Goal: Task Accomplishment & Management: Manage account settings

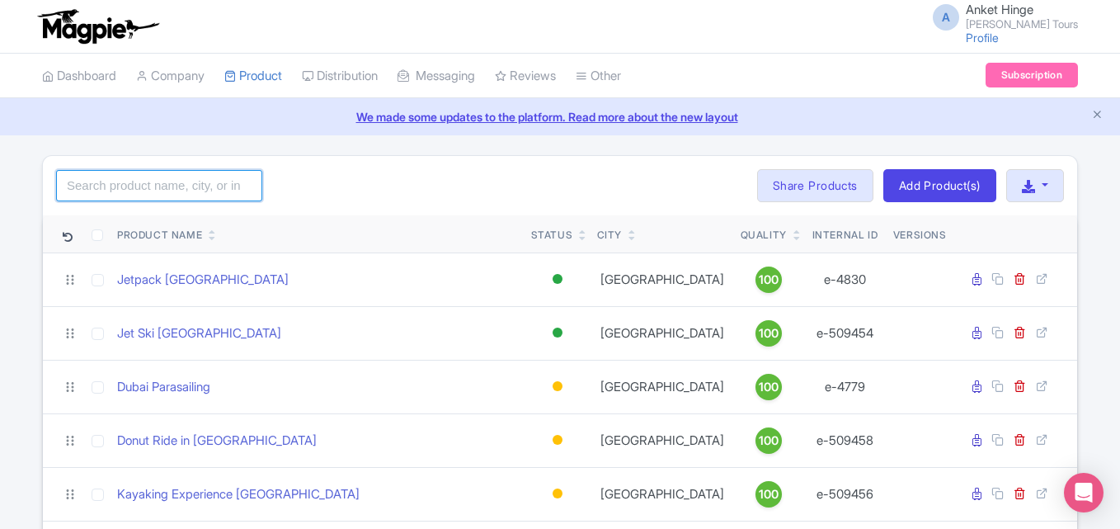
click at [167, 194] on input "search" at bounding box center [159, 185] width 206 height 31
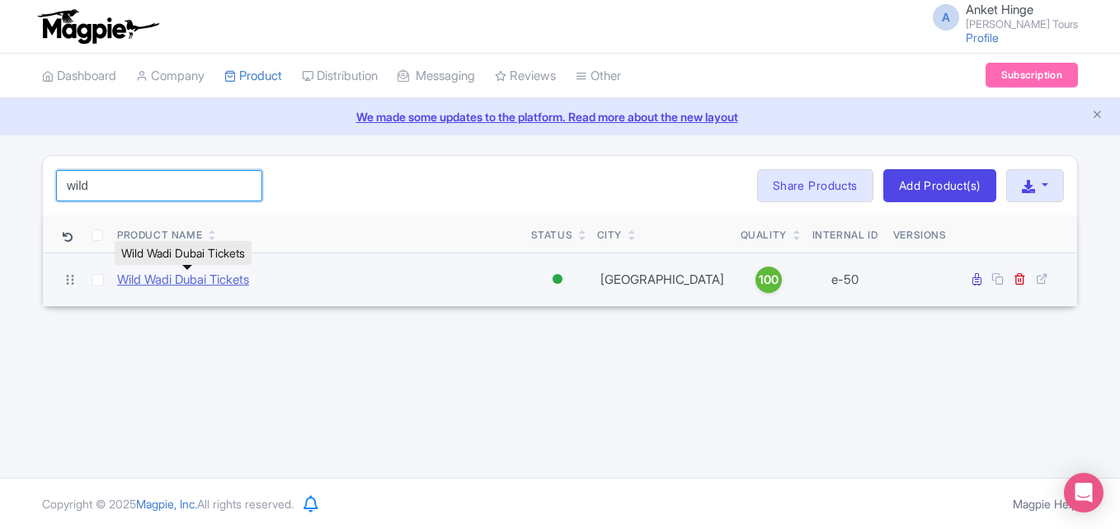
type input "wild"
click at [177, 281] on link "Wild Wadi Dubai Tickets" at bounding box center [183, 279] width 132 height 19
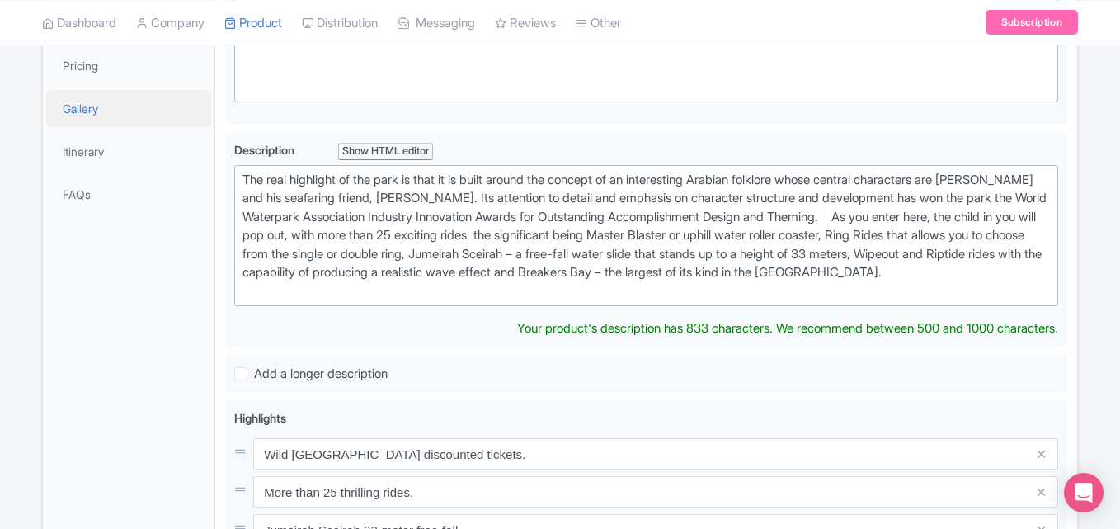
scroll to position [330, 0]
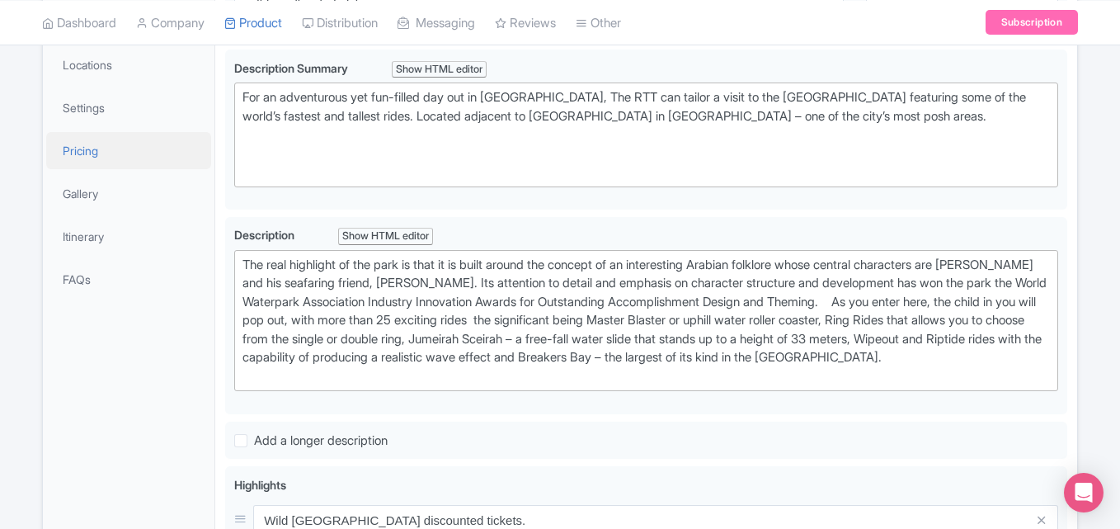
click at [95, 166] on link "Pricing" at bounding box center [128, 150] width 165 height 37
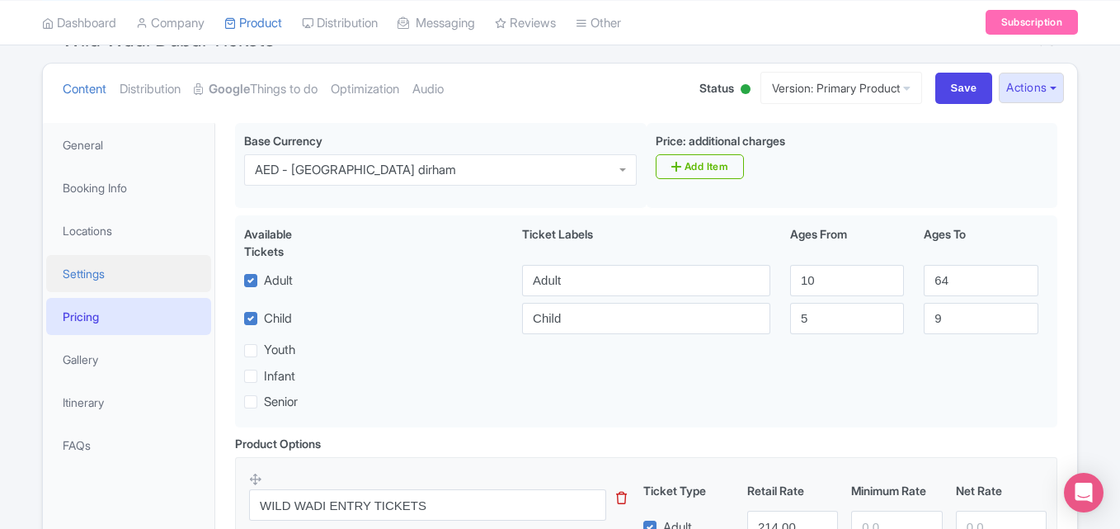
scroll to position [165, 0]
click at [139, 280] on link "Settings" at bounding box center [128, 272] width 165 height 37
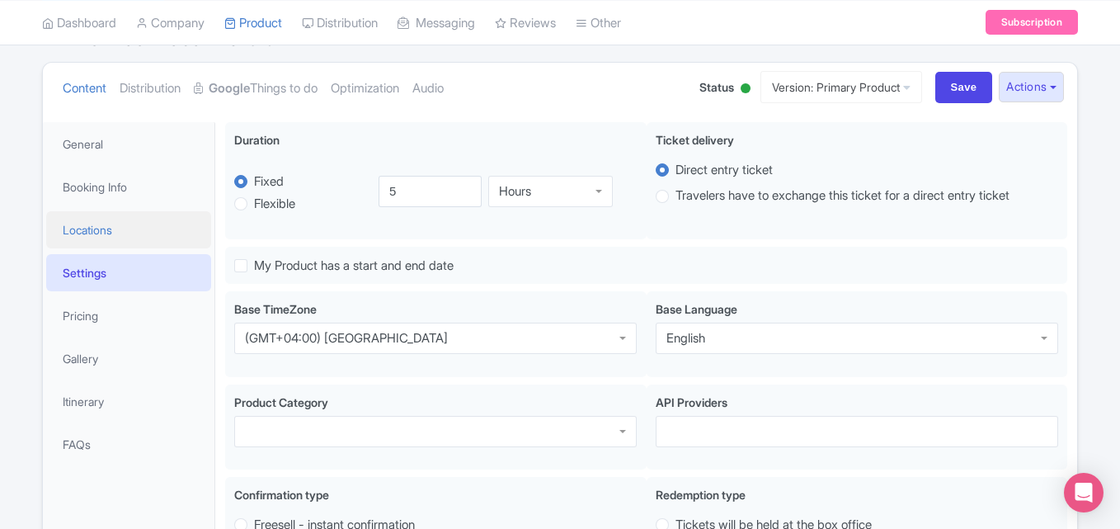
click at [130, 230] on link "Locations" at bounding box center [128, 229] width 165 height 37
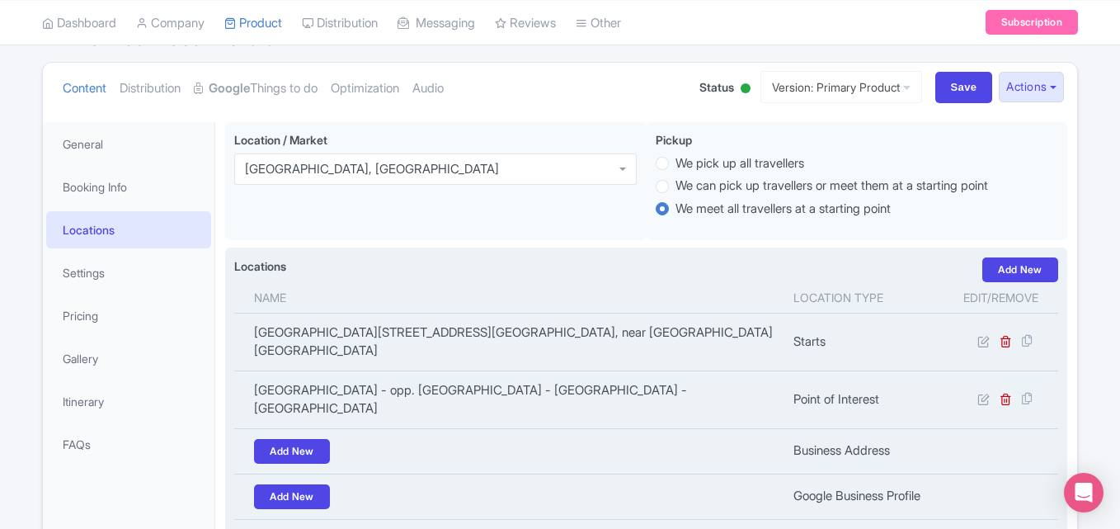
scroll to position [247, 0]
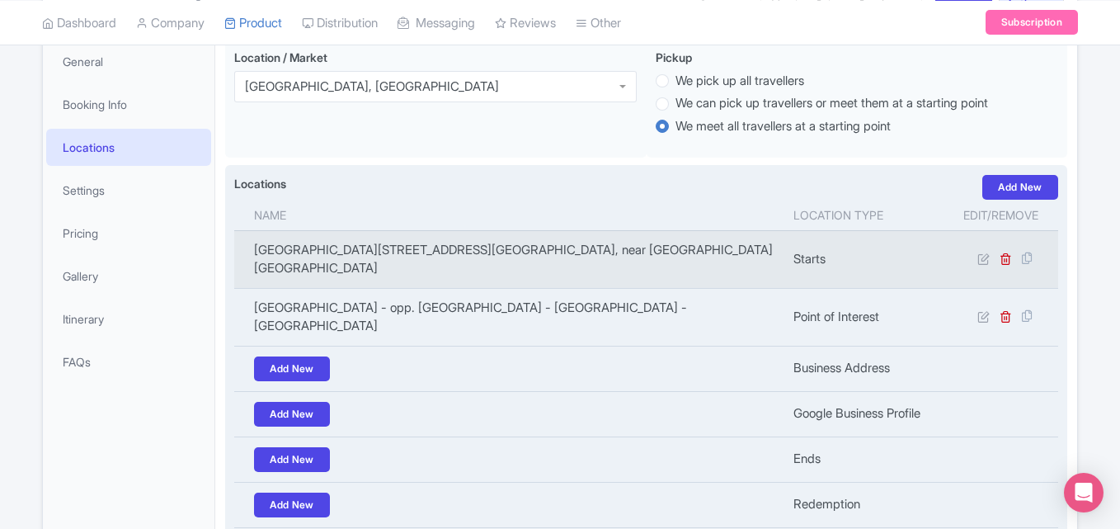
click at [298, 251] on td "Wild Waadi Water Park, Plot 311, Dasmile Chowk, Road, near Taurian World School…" at bounding box center [508, 259] width 549 height 58
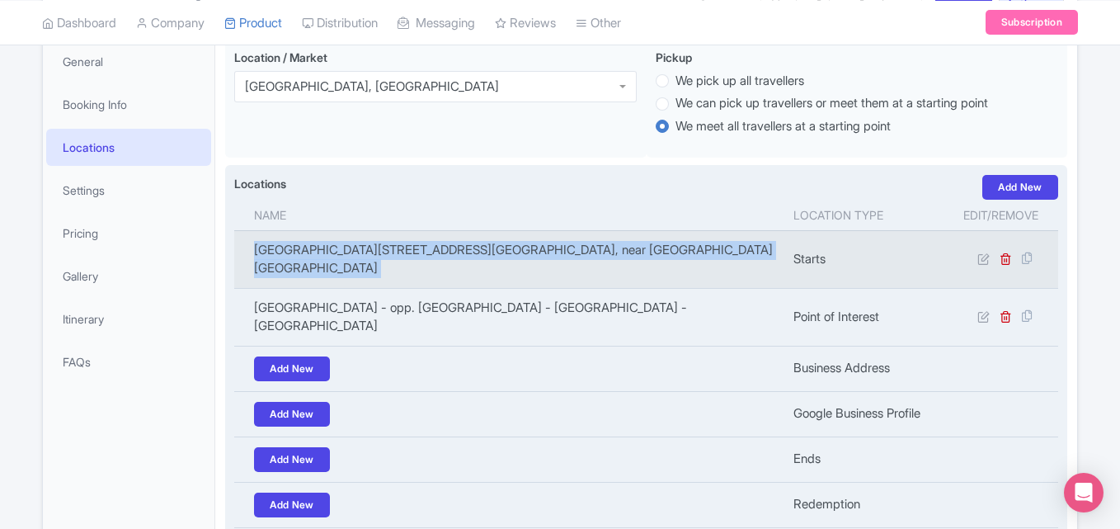
click at [298, 251] on td "Wild Waadi Water Park, Plot 311, Dasmile Chowk, Road, near Taurian World School…" at bounding box center [508, 259] width 549 height 58
click at [1003, 257] on icon at bounding box center [1005, 258] width 12 height 12
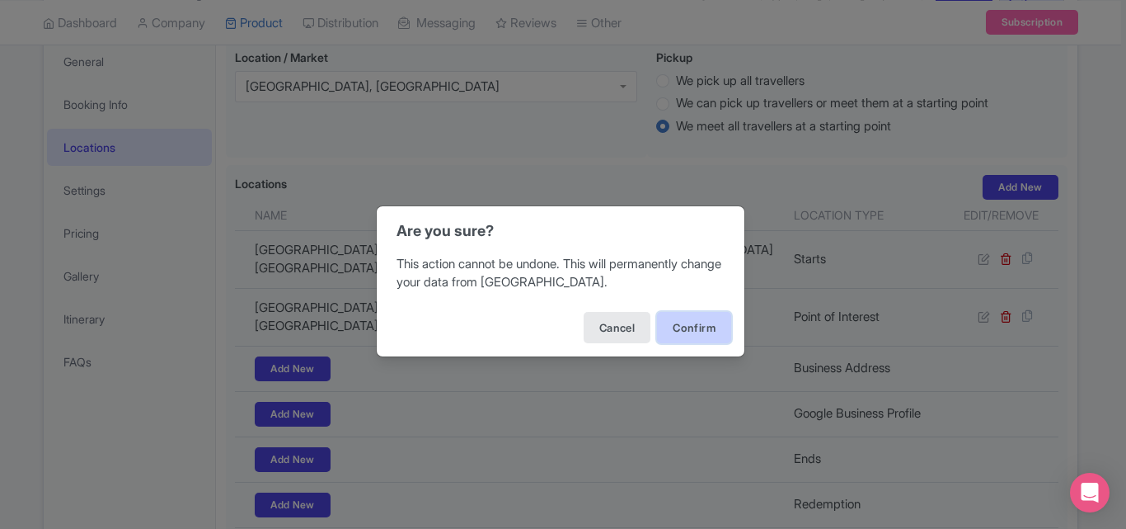
click at [690, 324] on button "Confirm" at bounding box center [694, 327] width 74 height 31
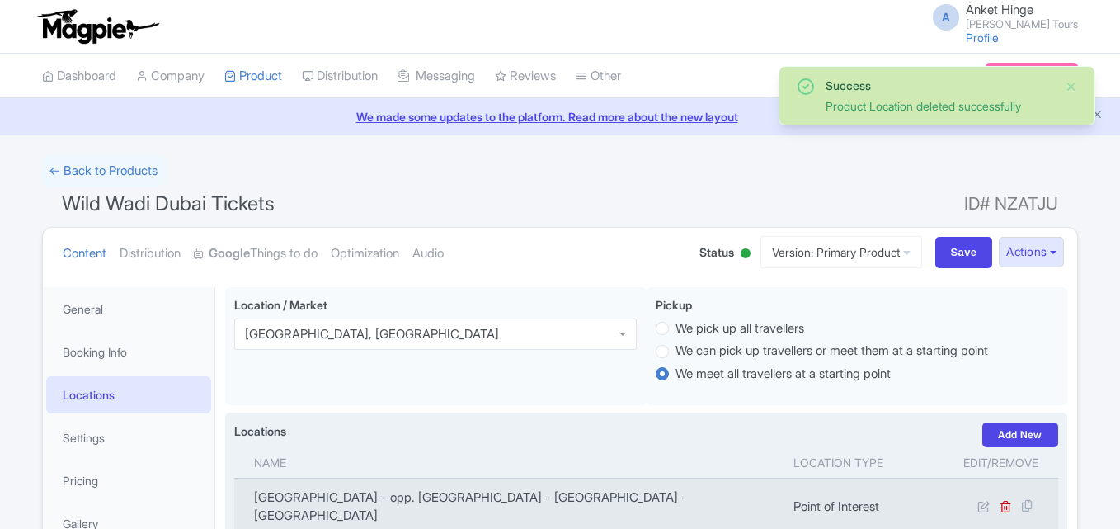
scroll to position [287, 0]
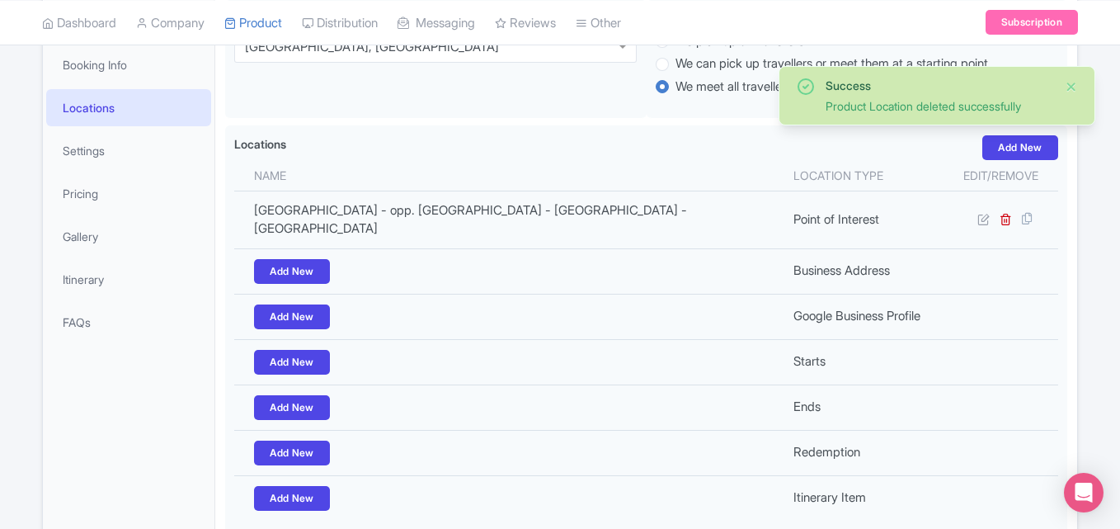
click at [1072, 83] on button "Close" at bounding box center [1070, 87] width 13 height 20
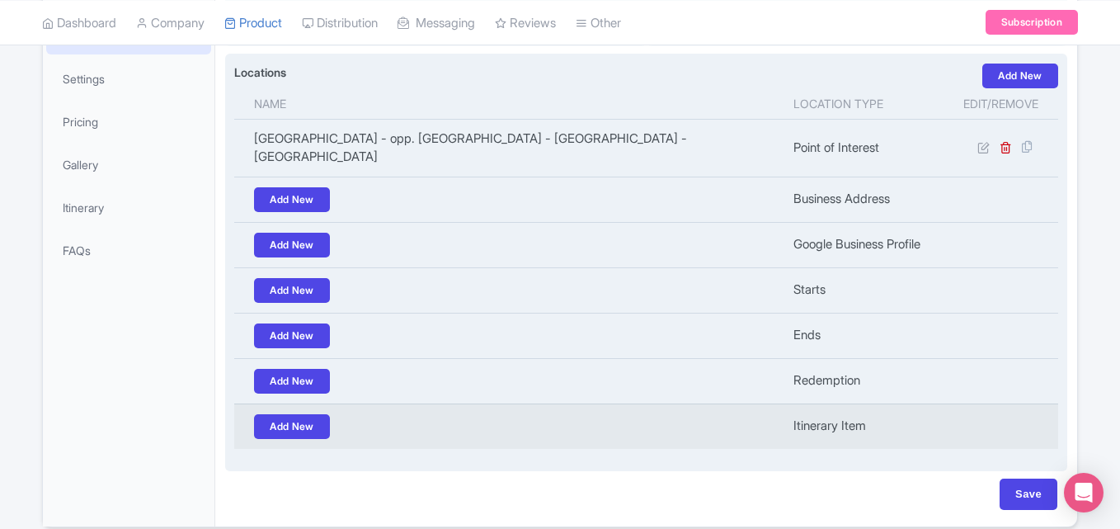
scroll to position [427, 0]
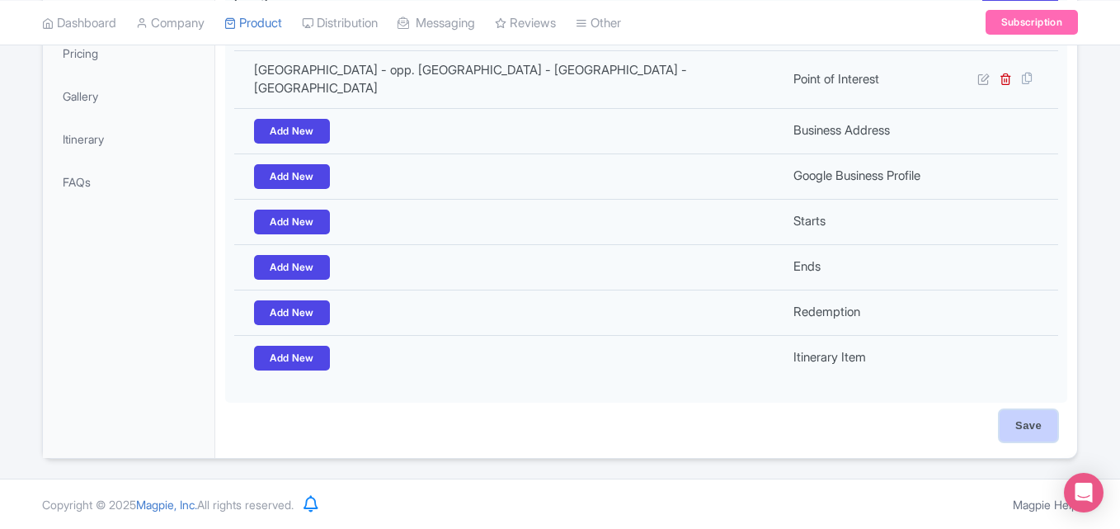
click at [1025, 416] on input "Save" at bounding box center [1028, 425] width 58 height 31
type input "Saving..."
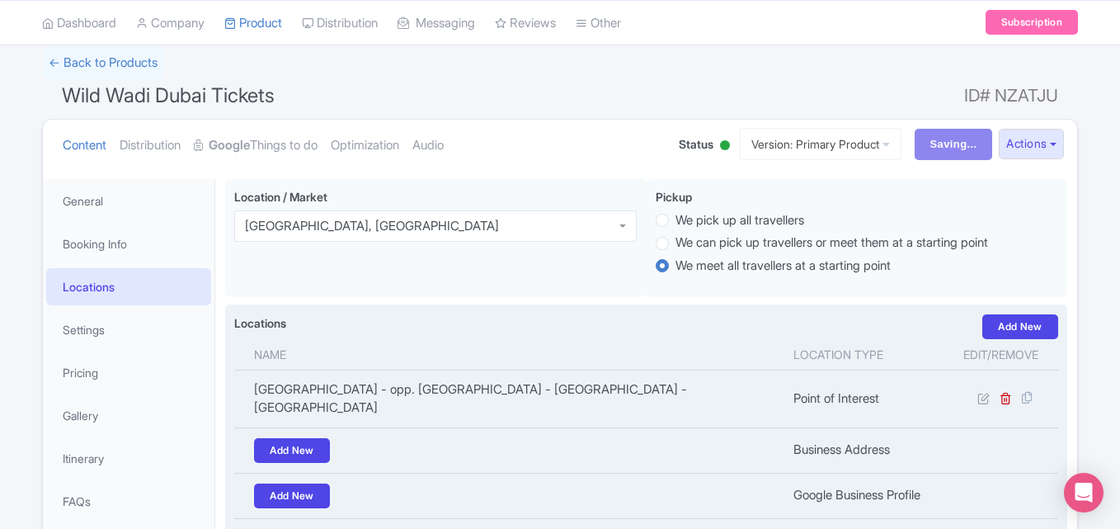
scroll to position [97, 0]
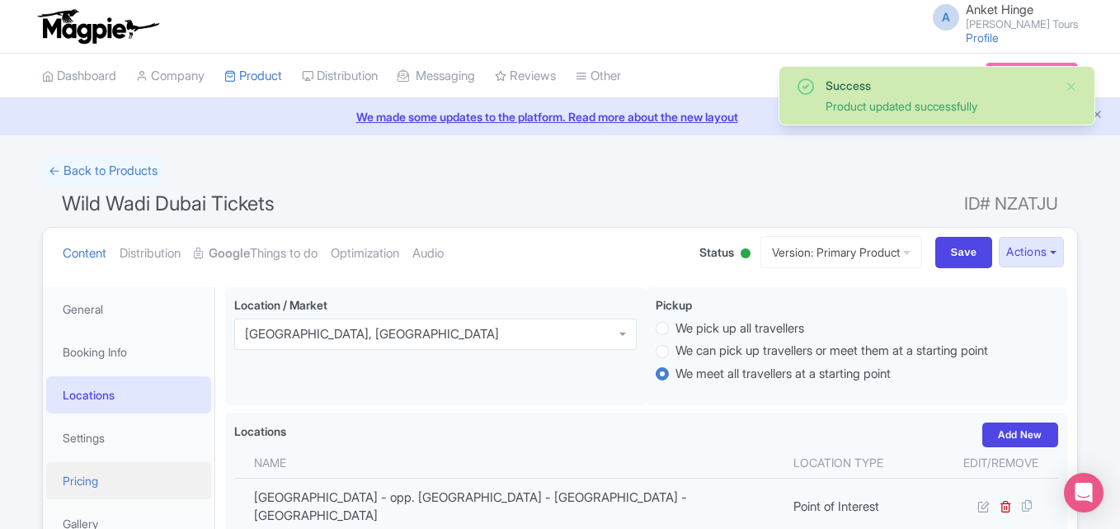
click at [95, 474] on link "Pricing" at bounding box center [128, 480] width 165 height 37
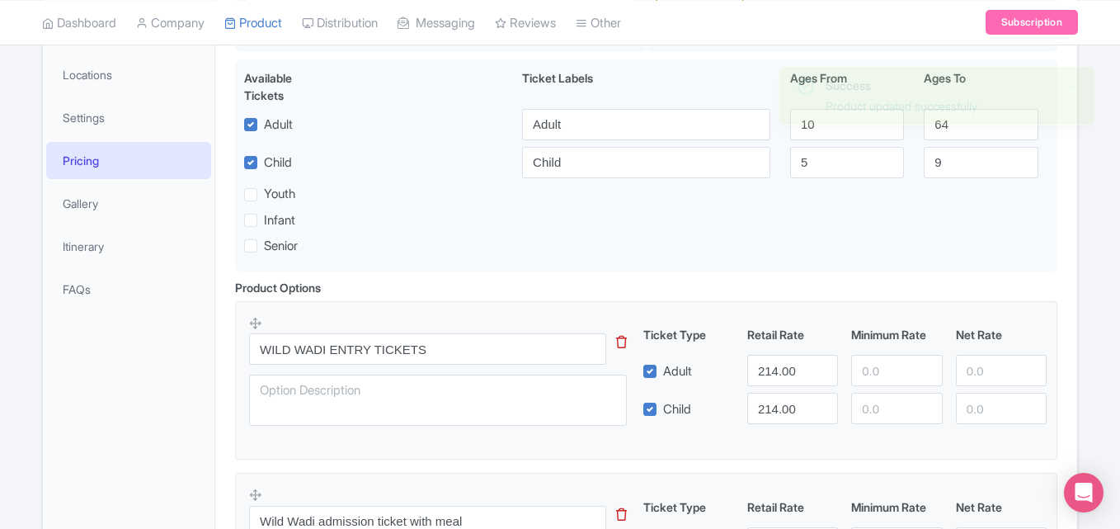
scroll to position [165, 0]
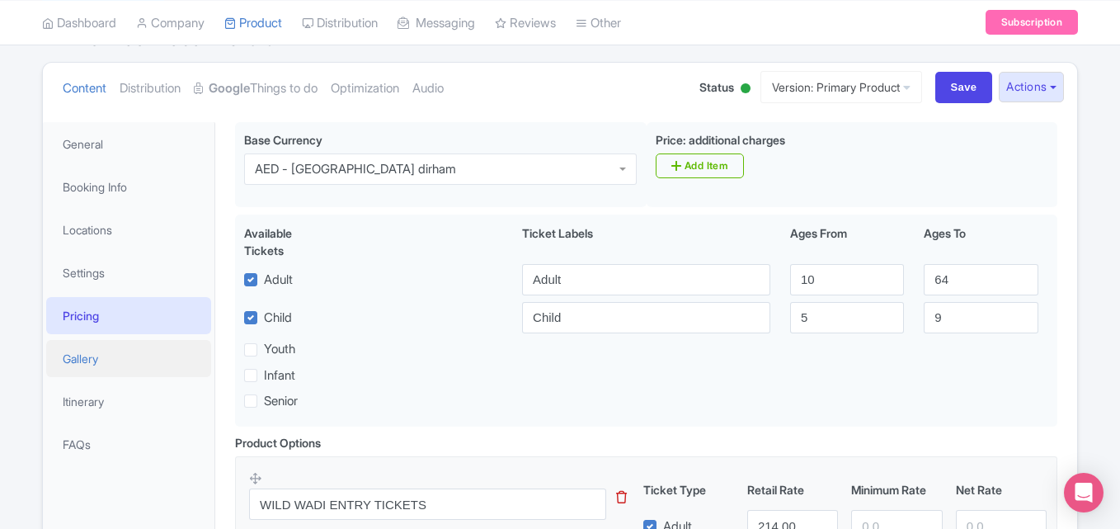
click at [100, 364] on link "Gallery" at bounding box center [128, 358] width 165 height 37
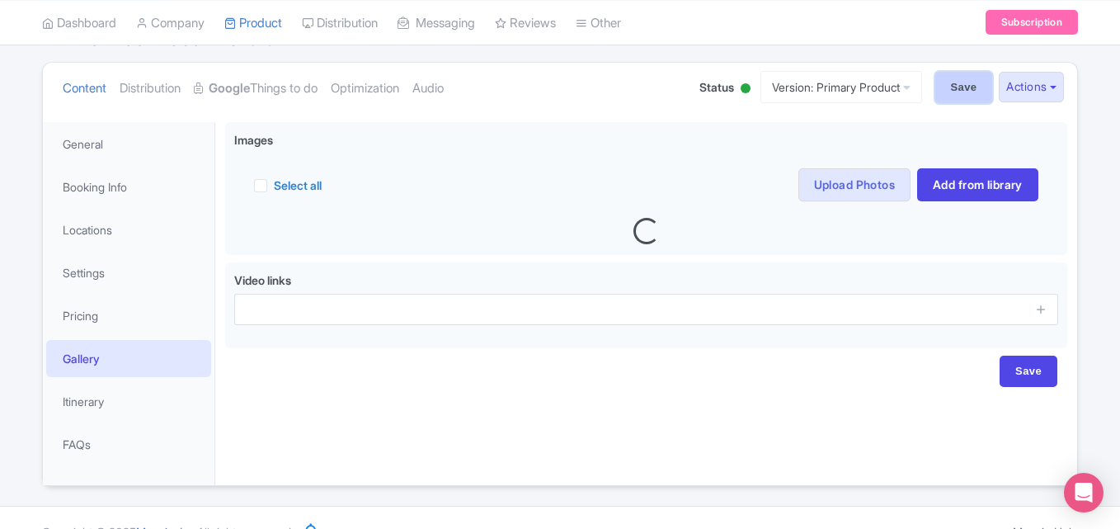
click at [956, 91] on input "Save" at bounding box center [964, 87] width 58 height 31
type input "Saving..."
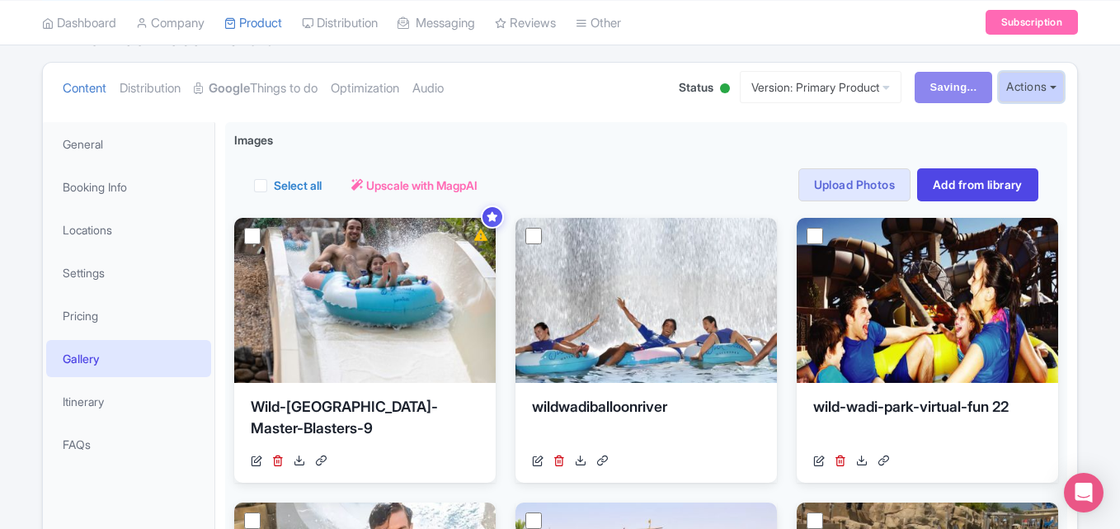
click at [1055, 85] on button "Actions" at bounding box center [1031, 87] width 65 height 31
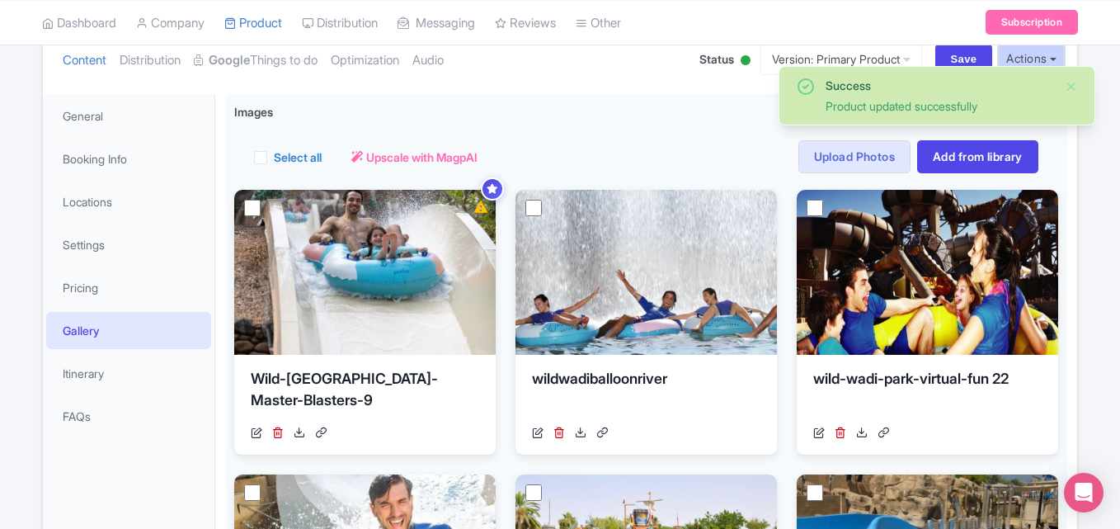
scroll to position [195, 0]
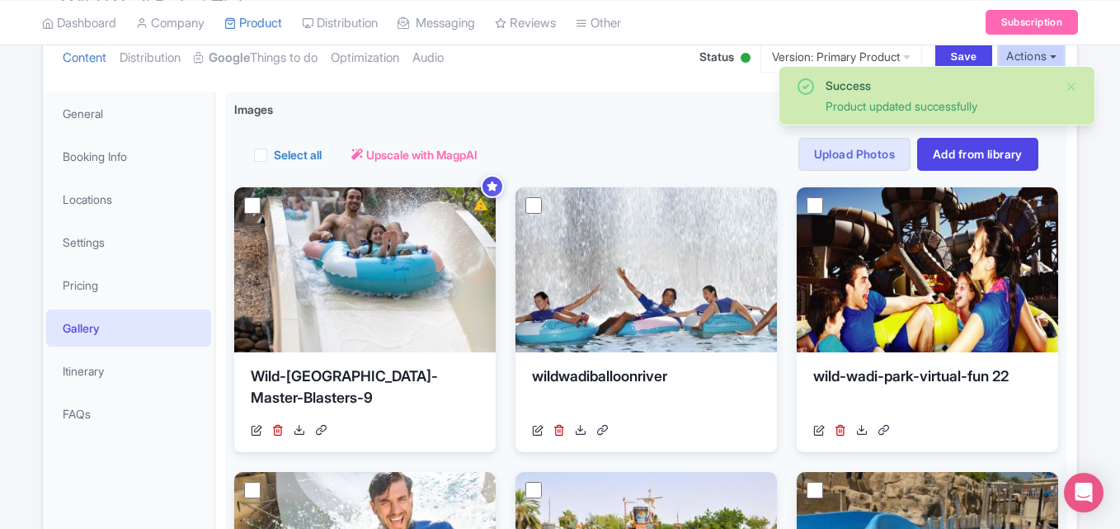
click at [1041, 54] on button "Actions" at bounding box center [1031, 56] width 65 height 31
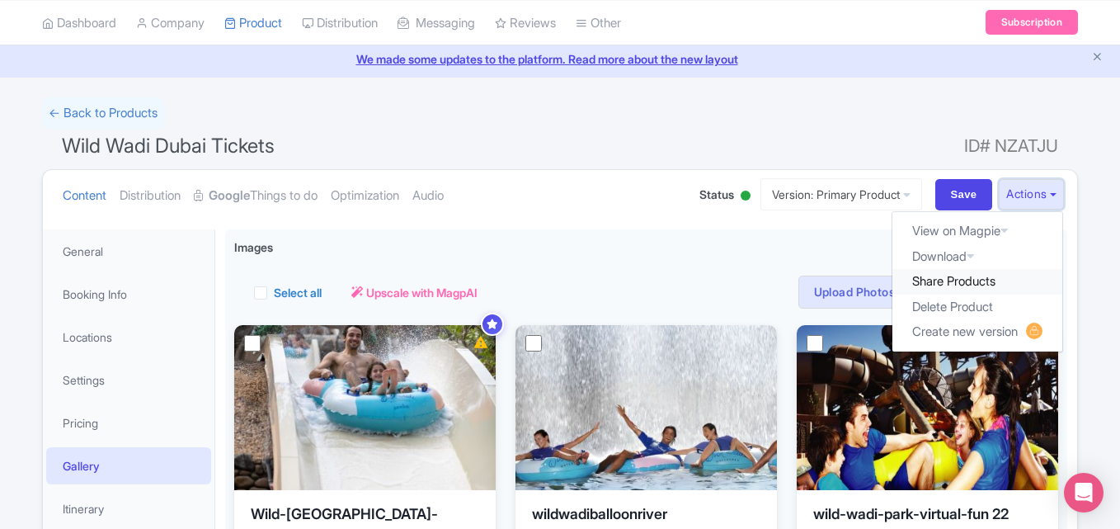
scroll to position [0, 0]
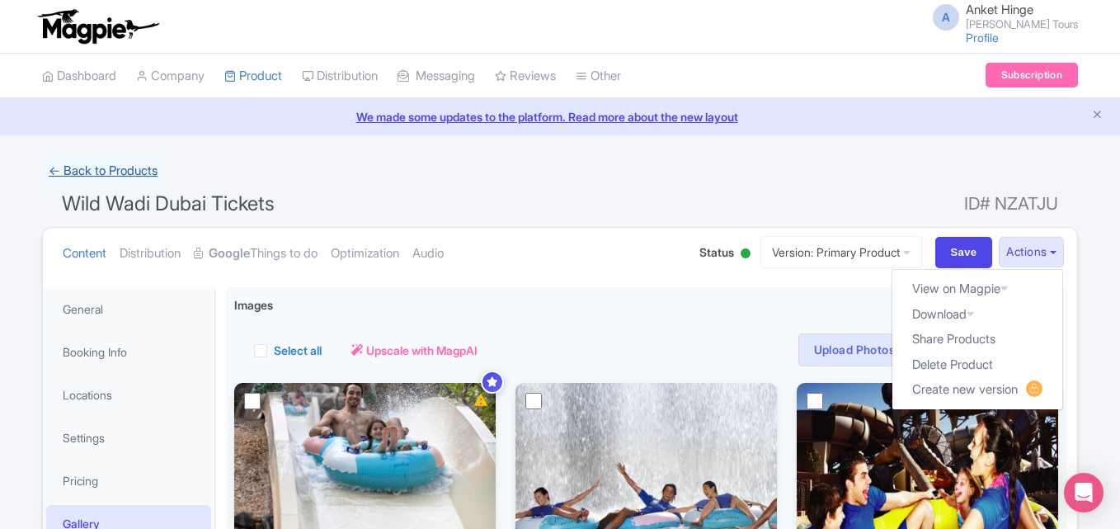
click at [82, 172] on link "← Back to Products" at bounding box center [103, 171] width 122 height 32
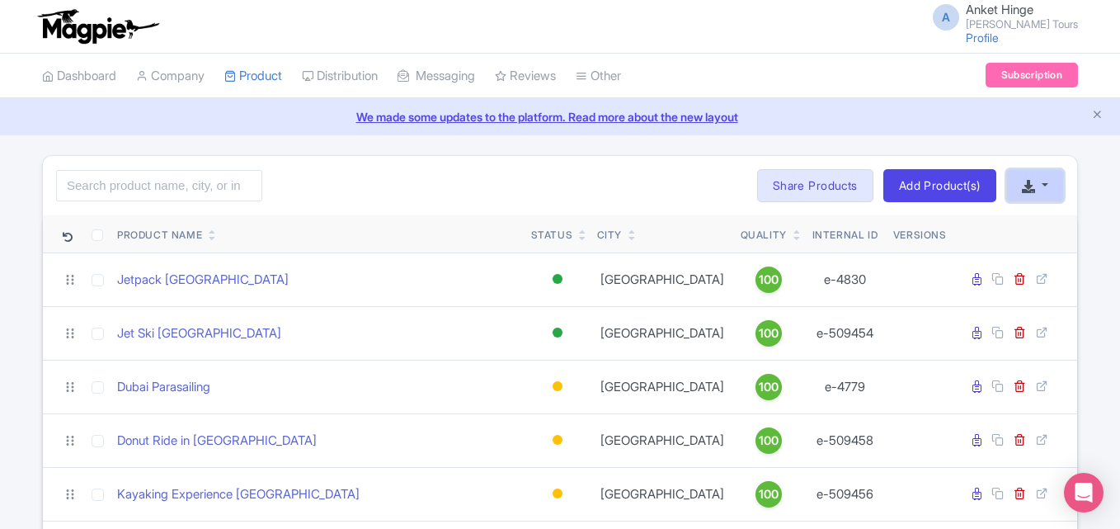
click at [1036, 175] on button "button" at bounding box center [1035, 185] width 58 height 33
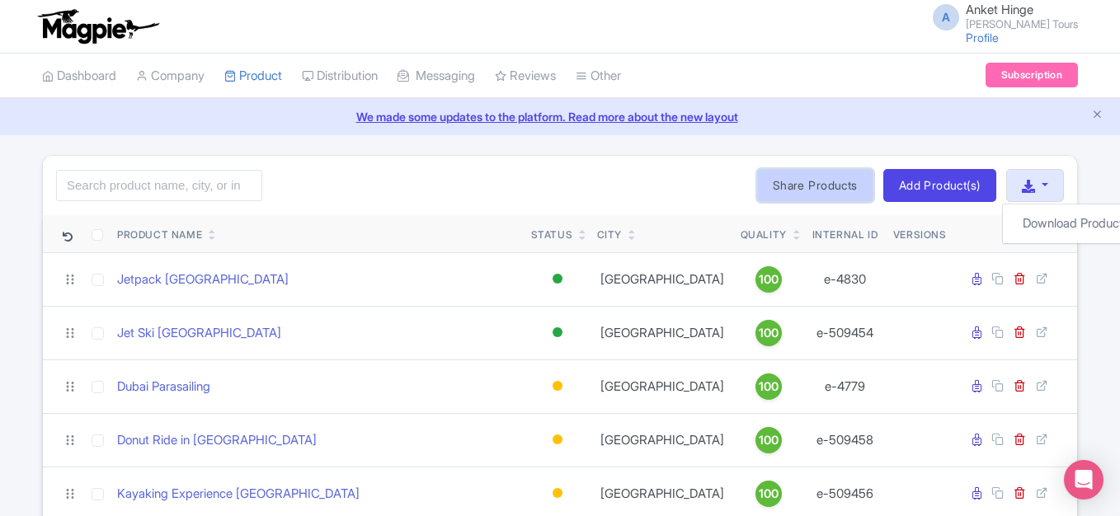
click at [809, 184] on link "Share Products" at bounding box center [815, 185] width 116 height 33
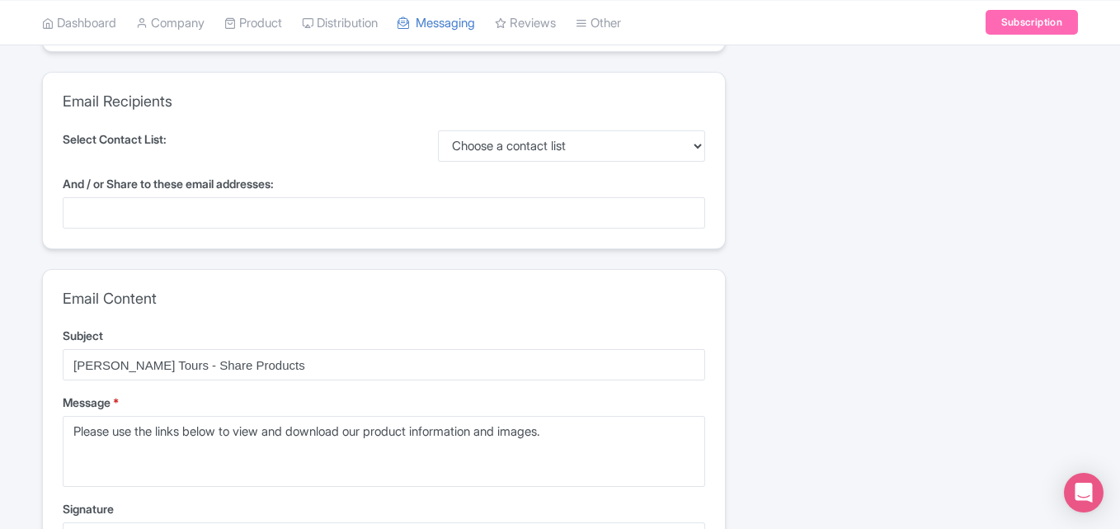
scroll to position [165, 0]
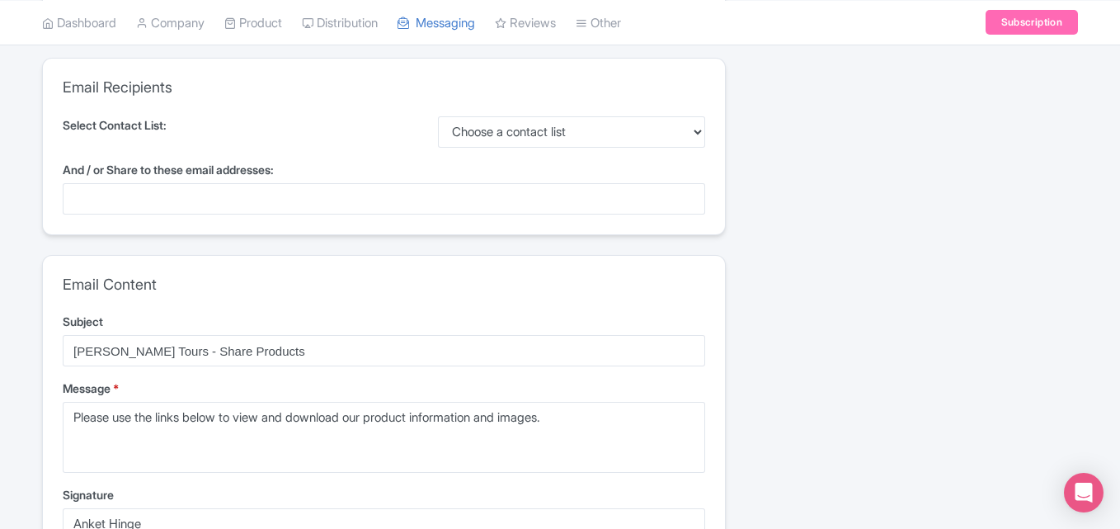
click at [299, 162] on label "And / or Share to these email addresses:" at bounding box center [384, 169] width 642 height 17
click at [77, 191] on input "And / or Share to these email addresses:" at bounding box center [74, 198] width 3 height 15
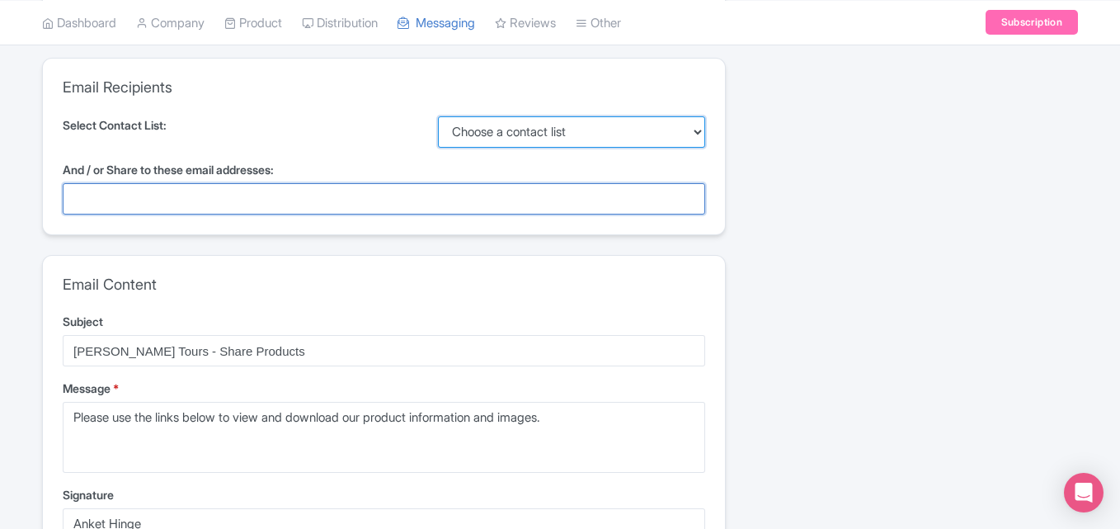
click at [486, 129] on select "Choose a contact list" at bounding box center [572, 131] width 268 height 31
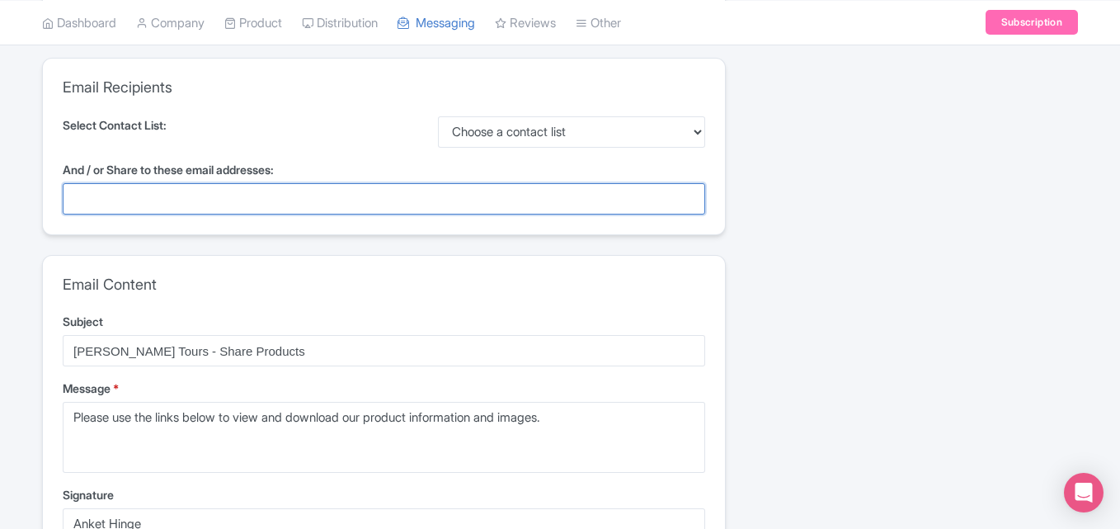
click at [328, 200] on div at bounding box center [384, 198] width 642 height 31
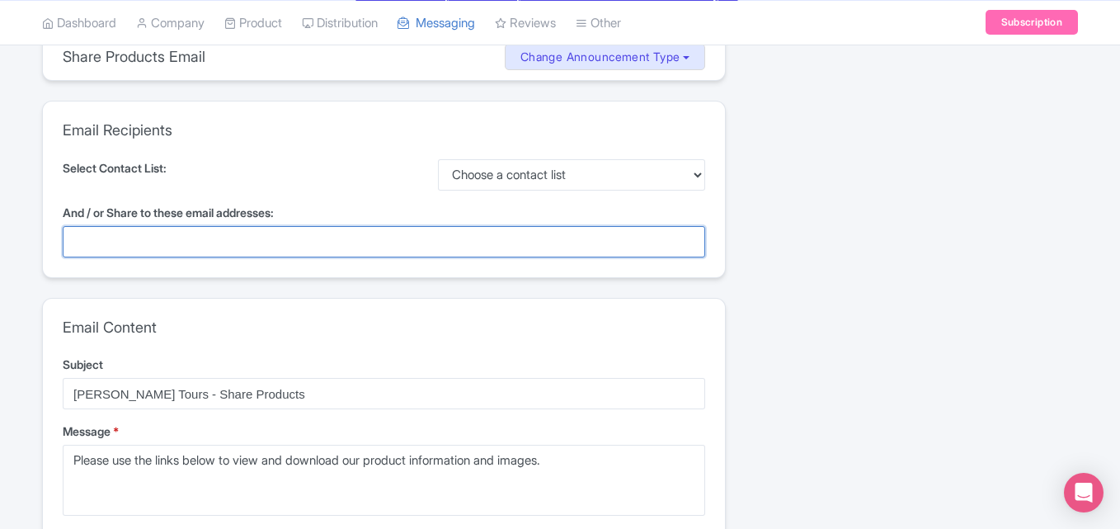
scroll to position [0, 0]
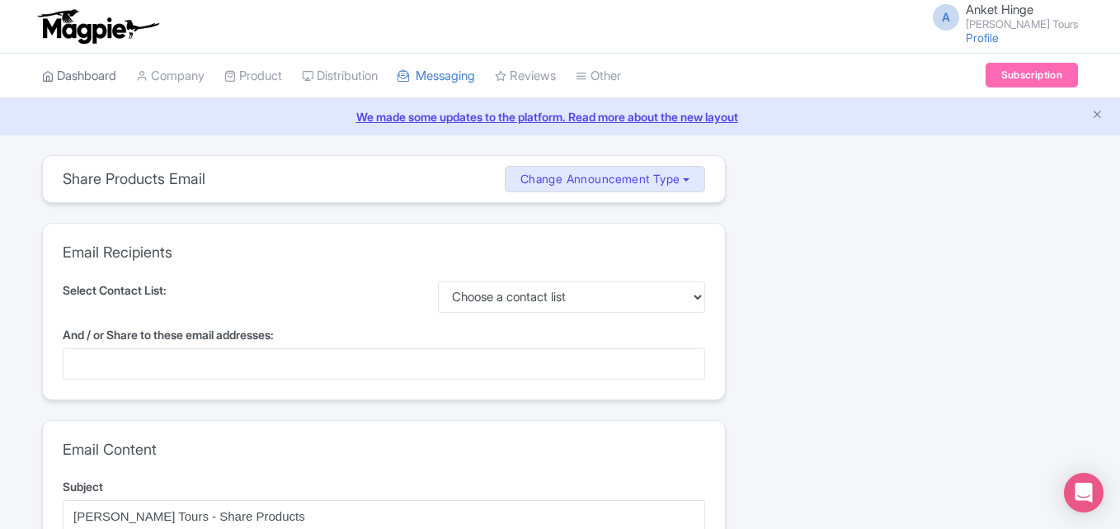
click at [73, 76] on link "Dashboard" at bounding box center [79, 76] width 74 height 45
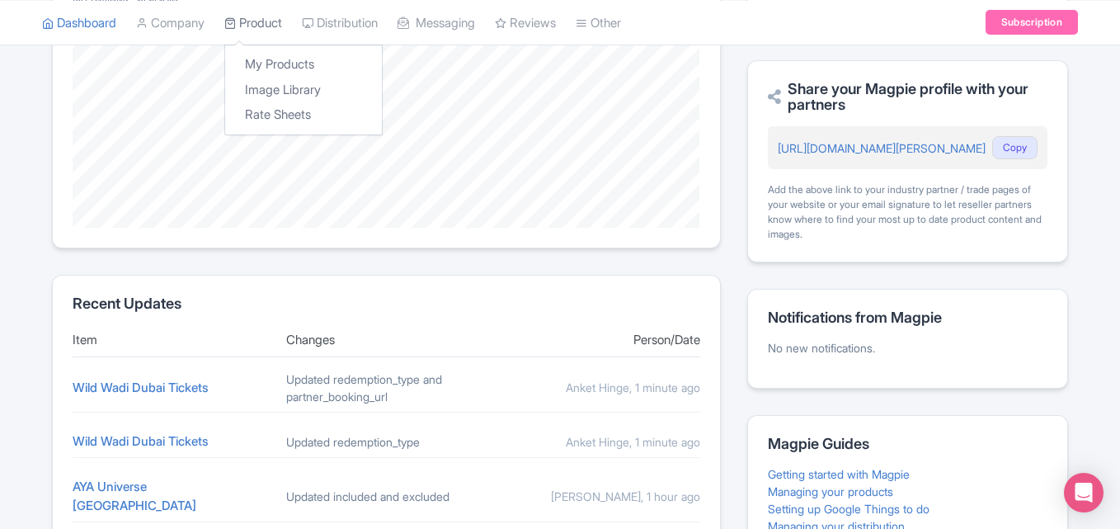
scroll to position [289, 0]
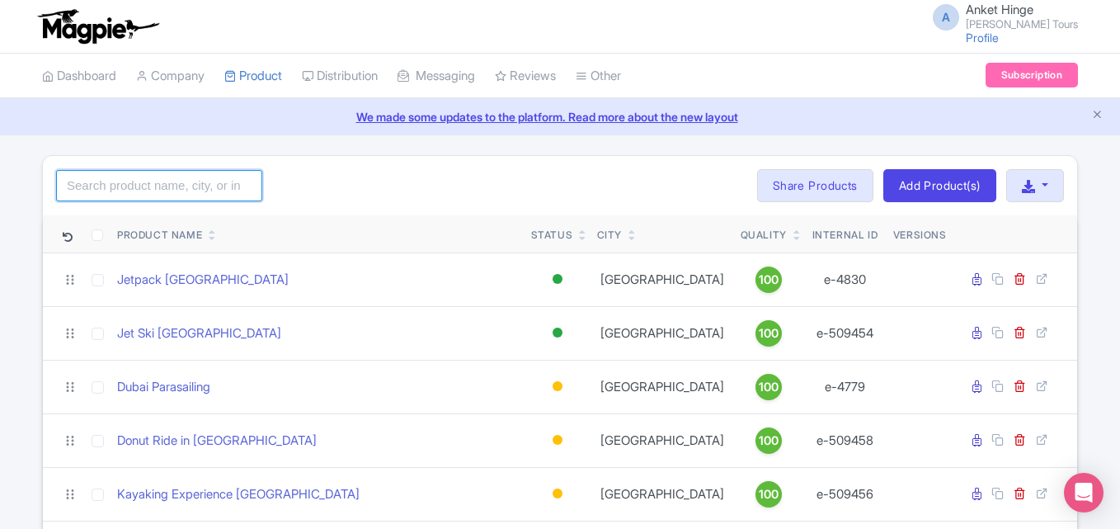
click at [172, 186] on input "search" at bounding box center [159, 185] width 206 height 31
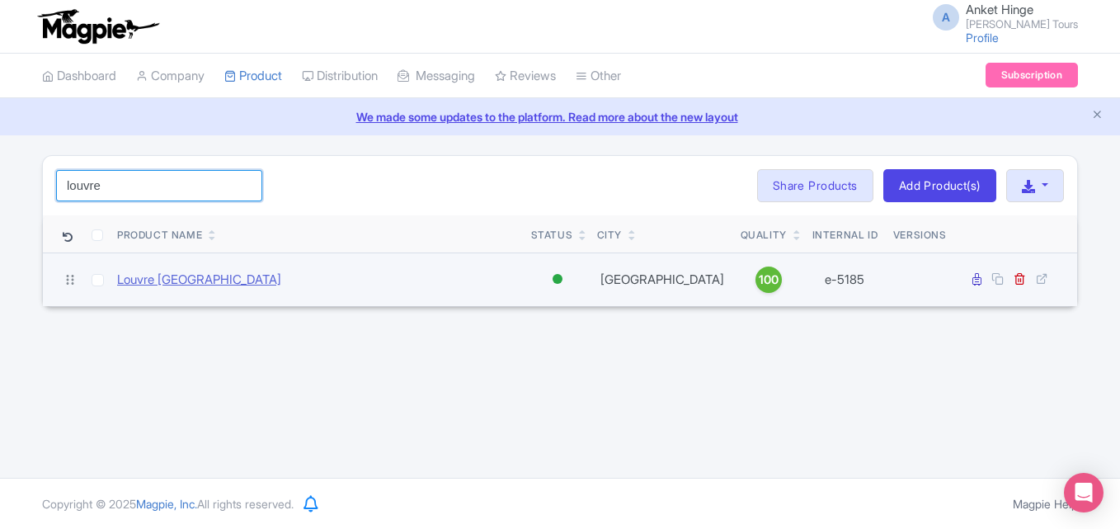
type input "louvre"
click at [175, 282] on link "Louvre Abu Dhabi" at bounding box center [199, 279] width 164 height 19
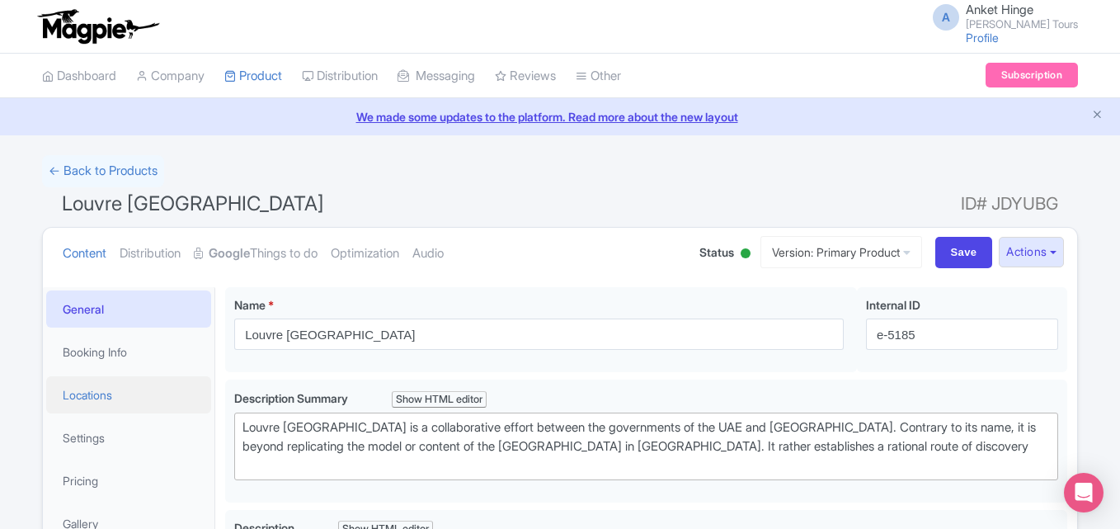
click at [125, 398] on link "Locations" at bounding box center [128, 394] width 165 height 37
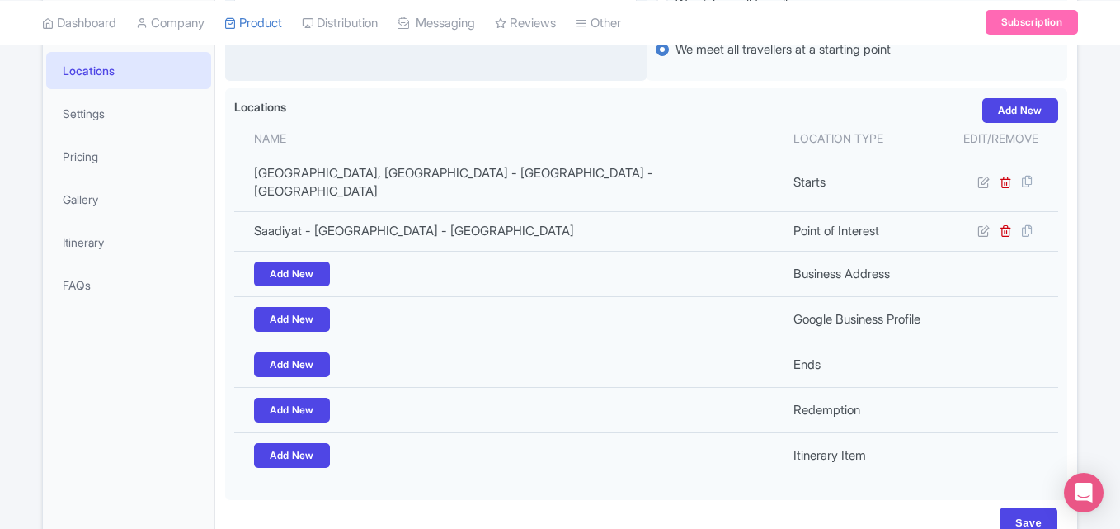
scroll to position [330, 0]
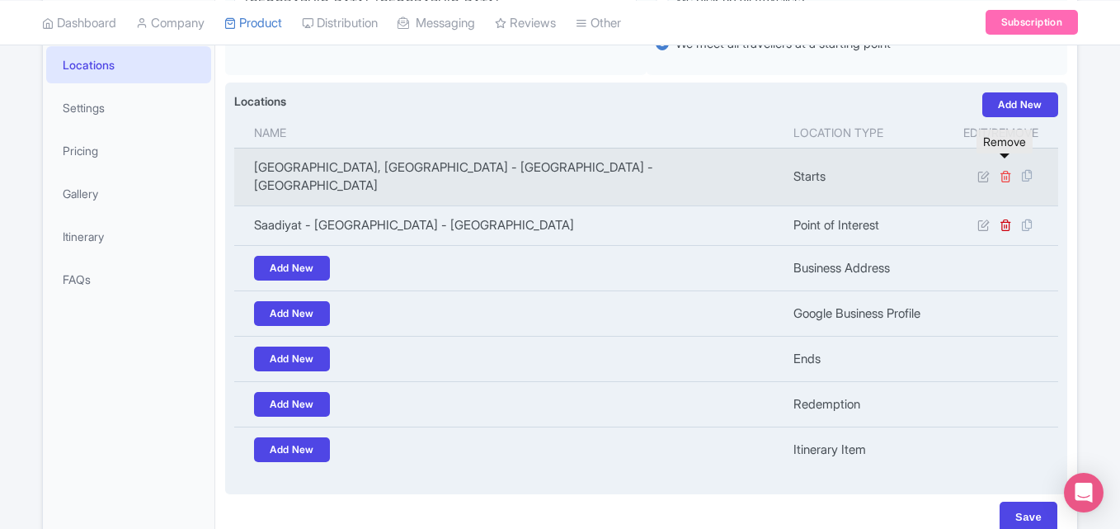
click at [1006, 170] on icon at bounding box center [1005, 176] width 12 height 12
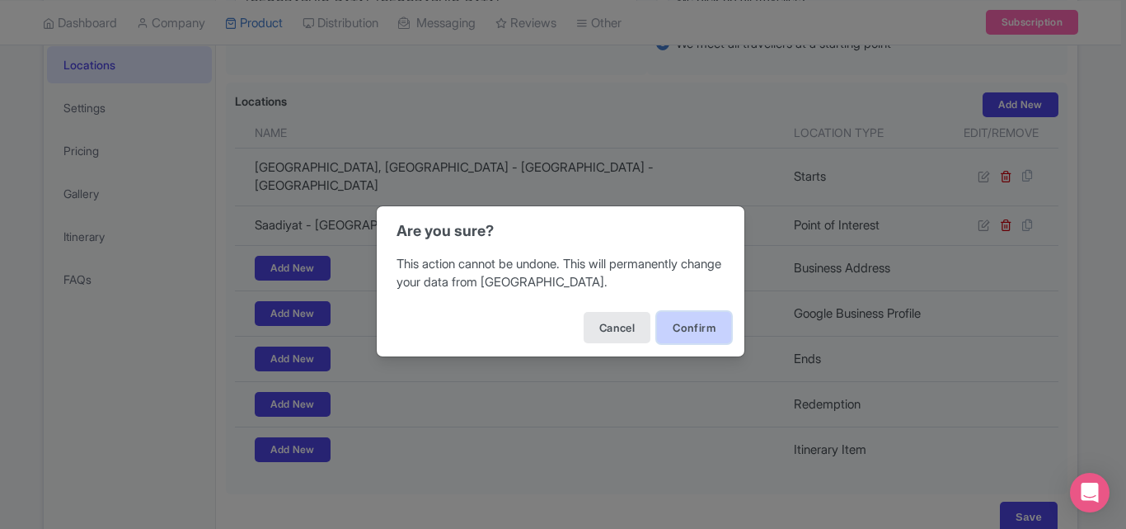
click at [680, 322] on button "Confirm" at bounding box center [694, 327] width 74 height 31
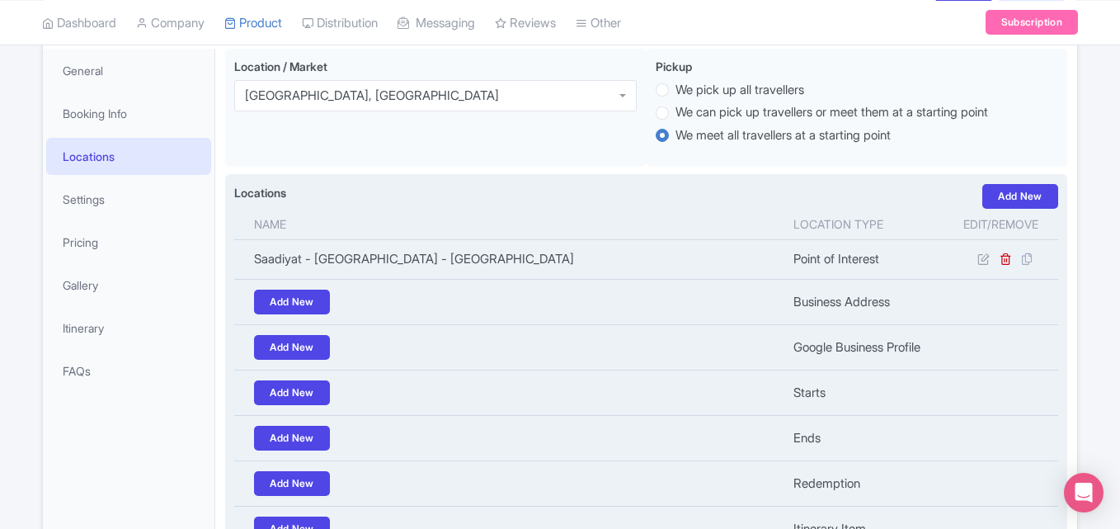
scroll to position [409, 0]
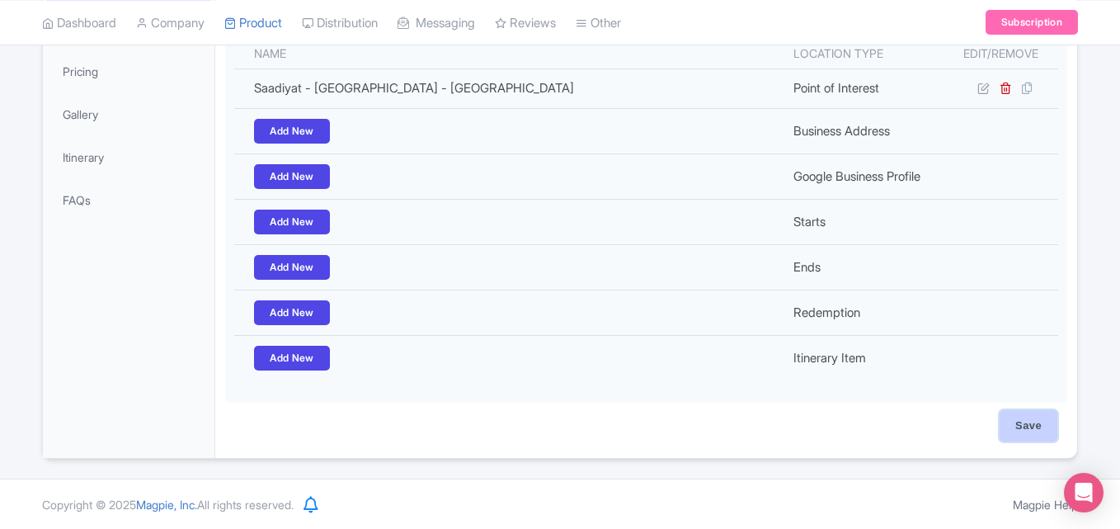
click at [1031, 418] on input "Save" at bounding box center [1028, 425] width 58 height 31
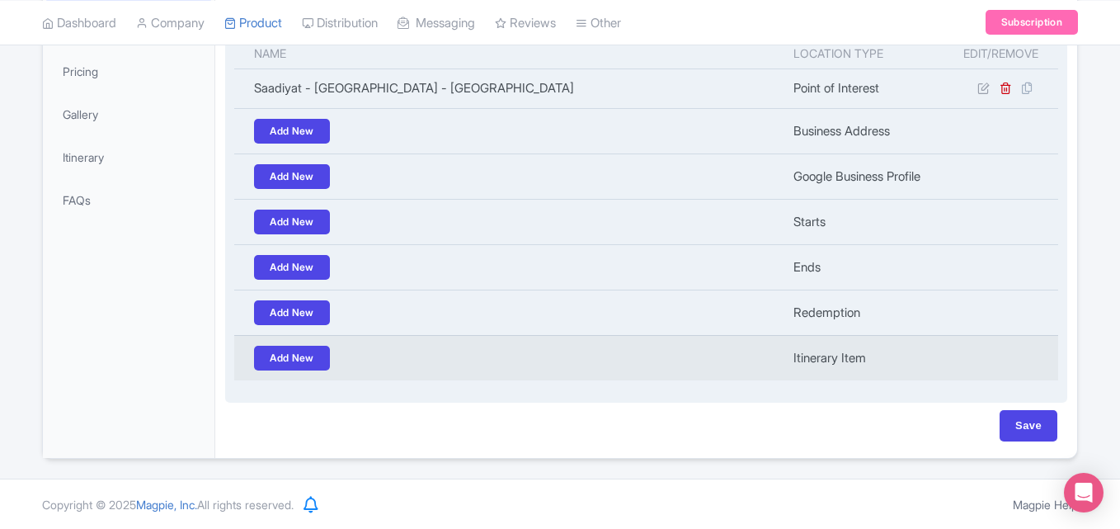
type input "Saving..."
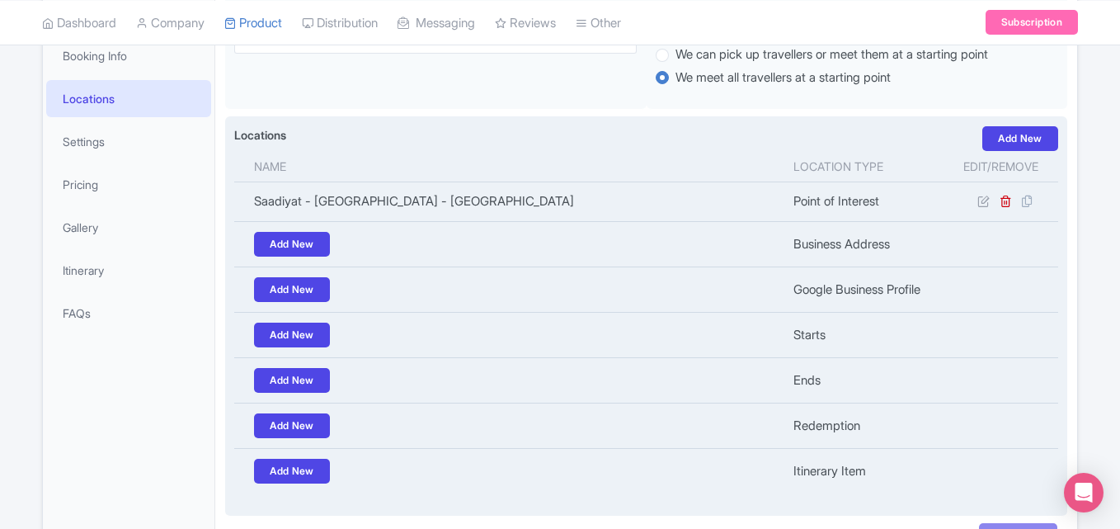
scroll to position [79, 0]
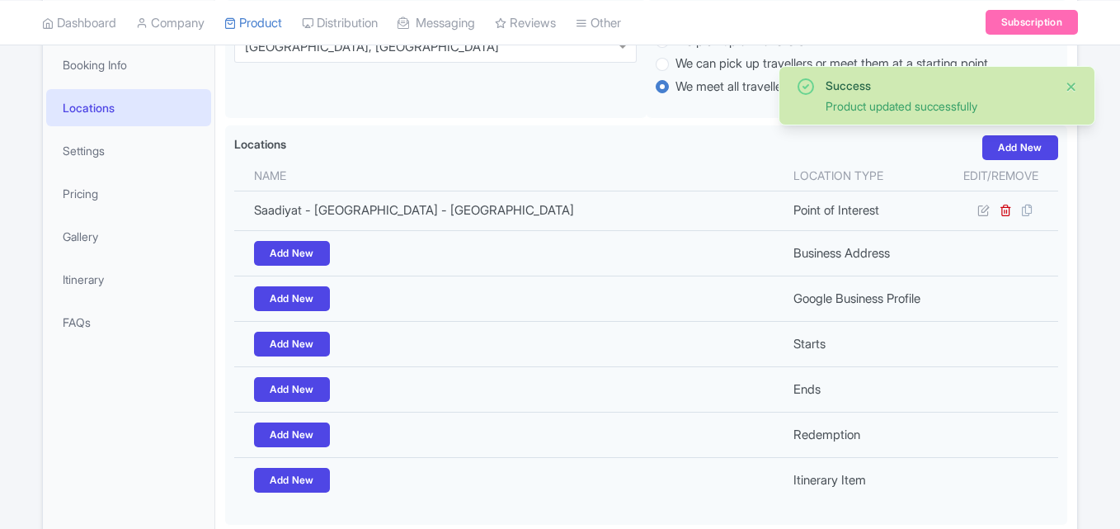
click at [1074, 86] on button "Close" at bounding box center [1070, 87] width 13 height 20
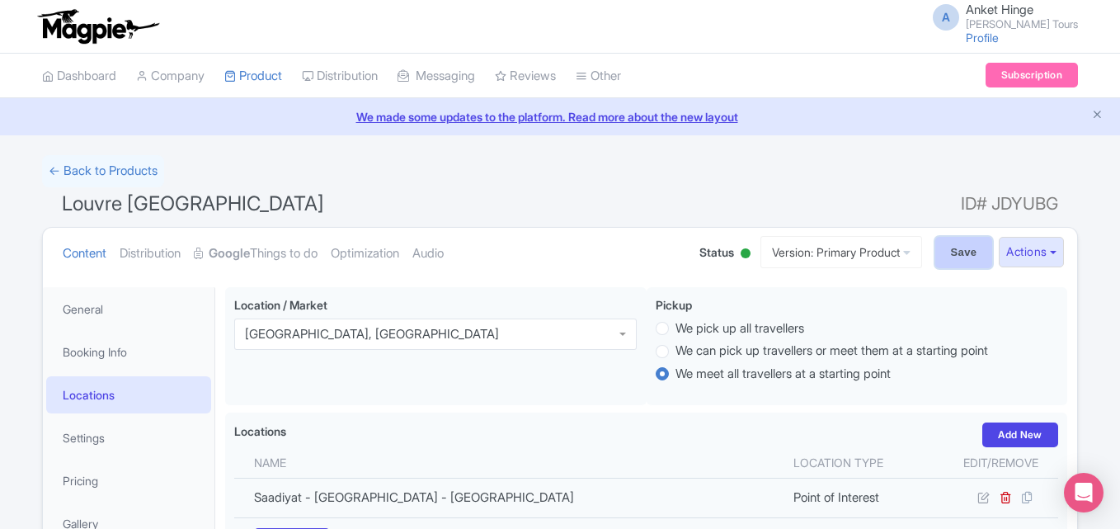
click at [971, 248] on input "Save" at bounding box center [964, 252] width 58 height 31
type input "Saving..."
click at [110, 174] on link "← Back to Products" at bounding box center [103, 171] width 122 height 32
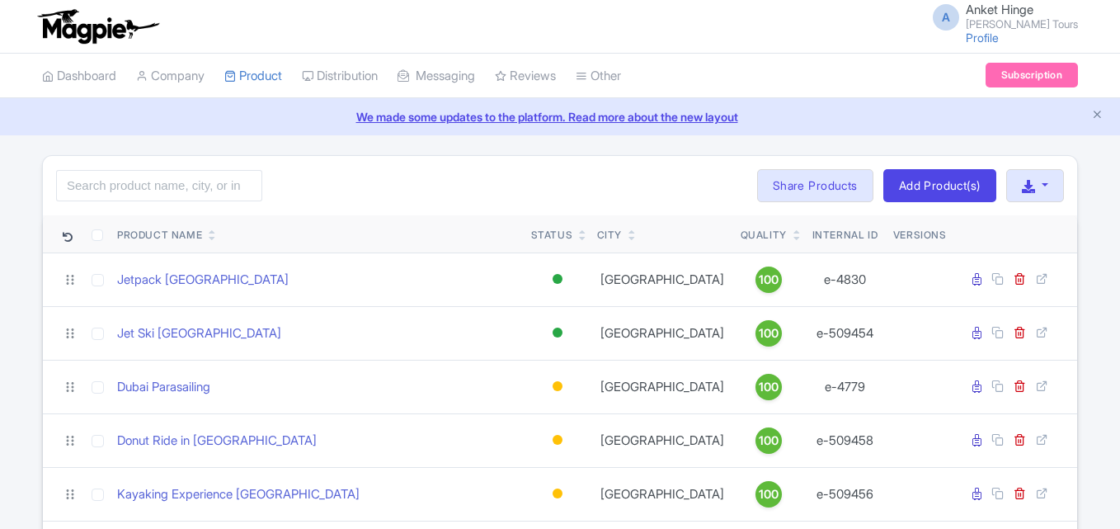
click at [128, 188] on input "search" at bounding box center [159, 185] width 206 height 31
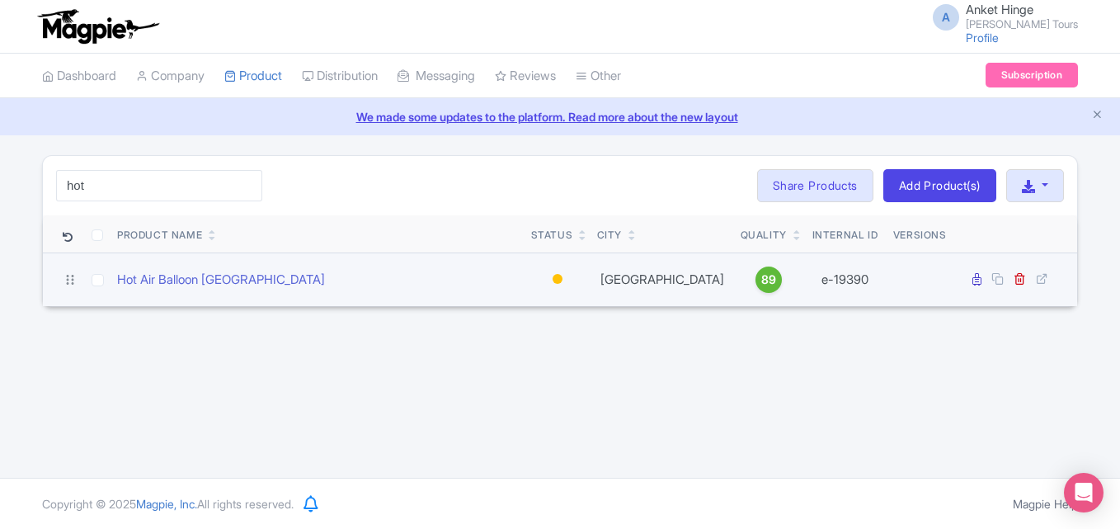
type input "hot"
click at [558, 278] on div at bounding box center [557, 279] width 10 height 10
click at [525, 305] on div "Active" at bounding box center [516, 307] width 97 height 31
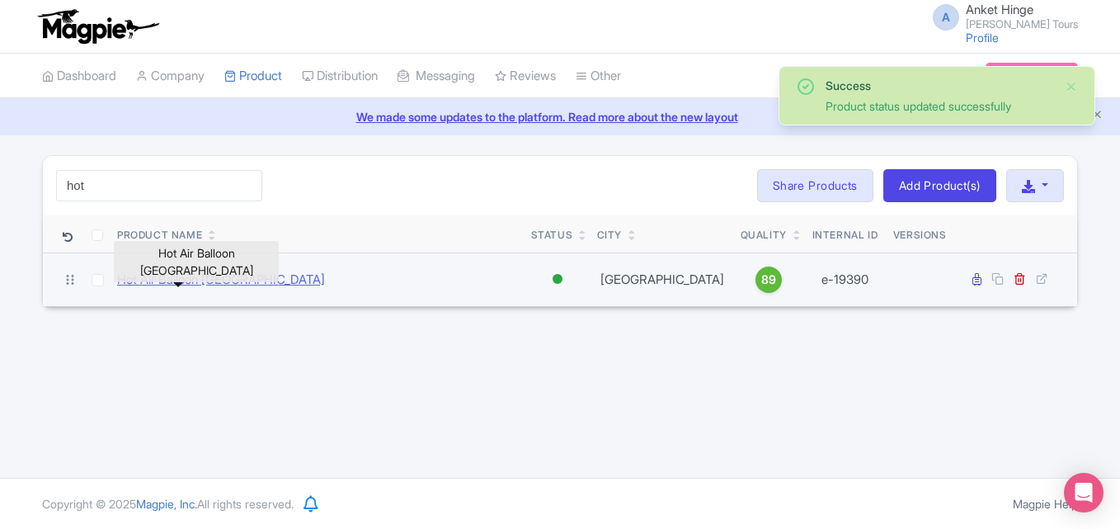
click at [157, 275] on link "Hot Air Balloon Dubai" at bounding box center [221, 279] width 208 height 19
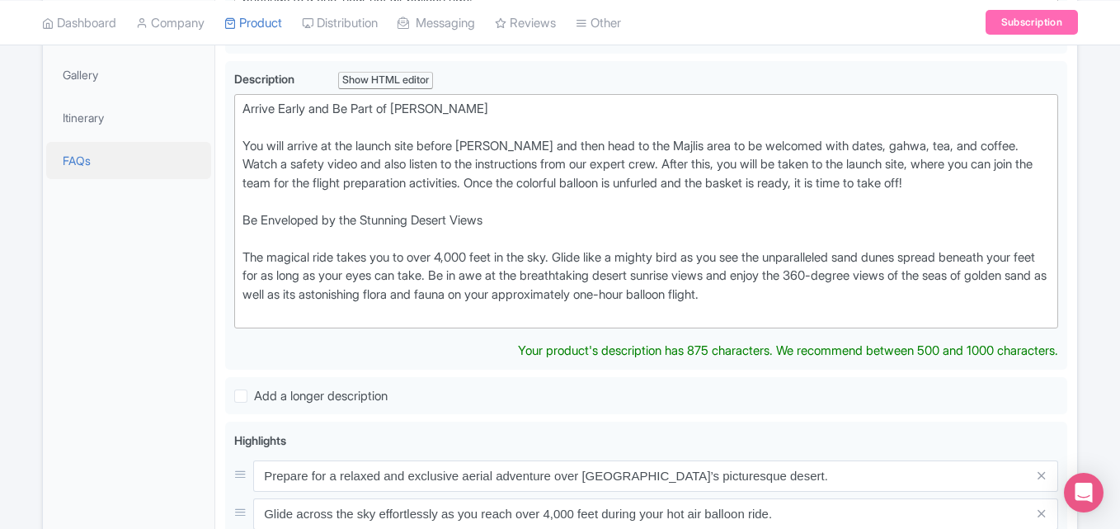
scroll to position [330, 0]
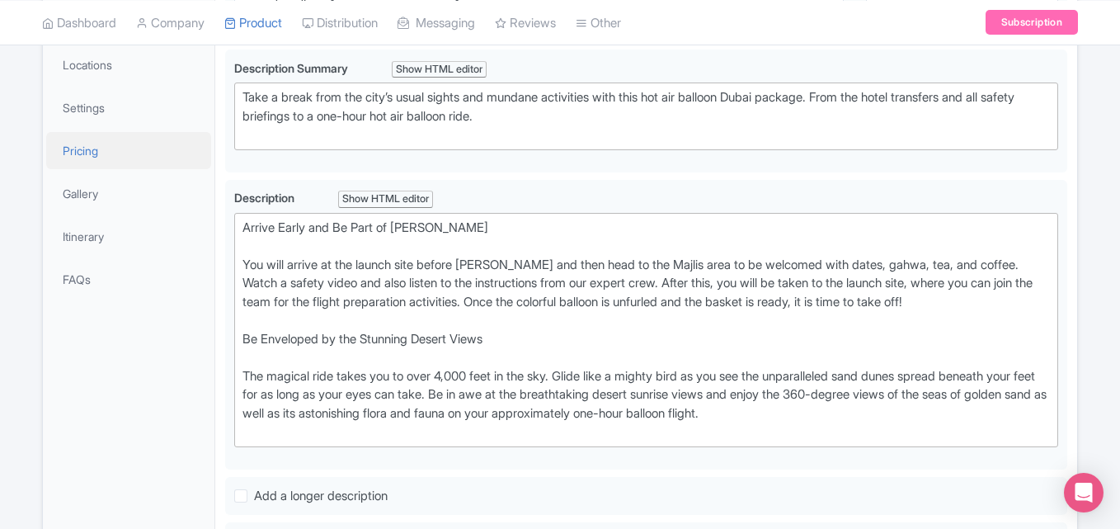
click at [107, 148] on link "Pricing" at bounding box center [128, 150] width 165 height 37
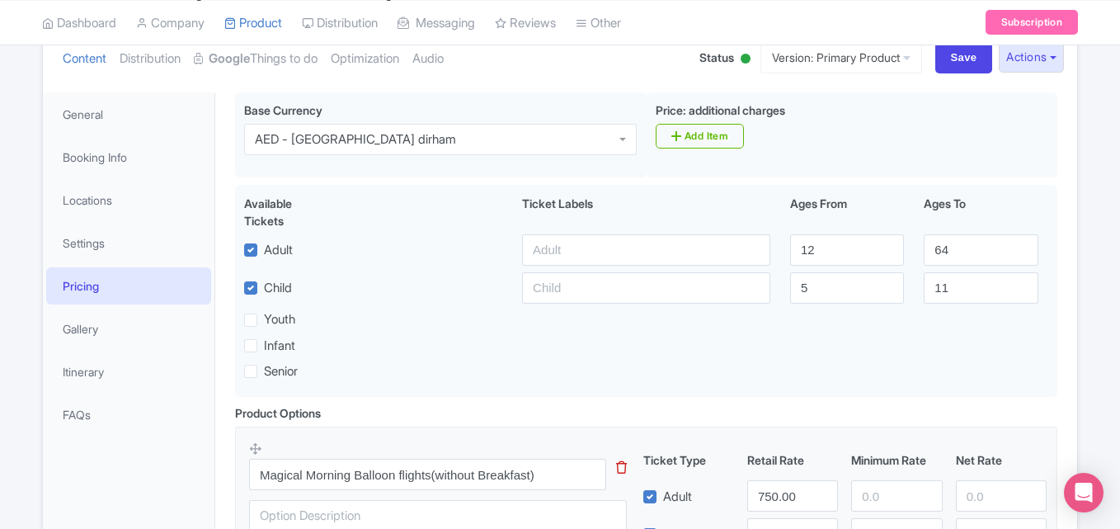
scroll to position [0, 0]
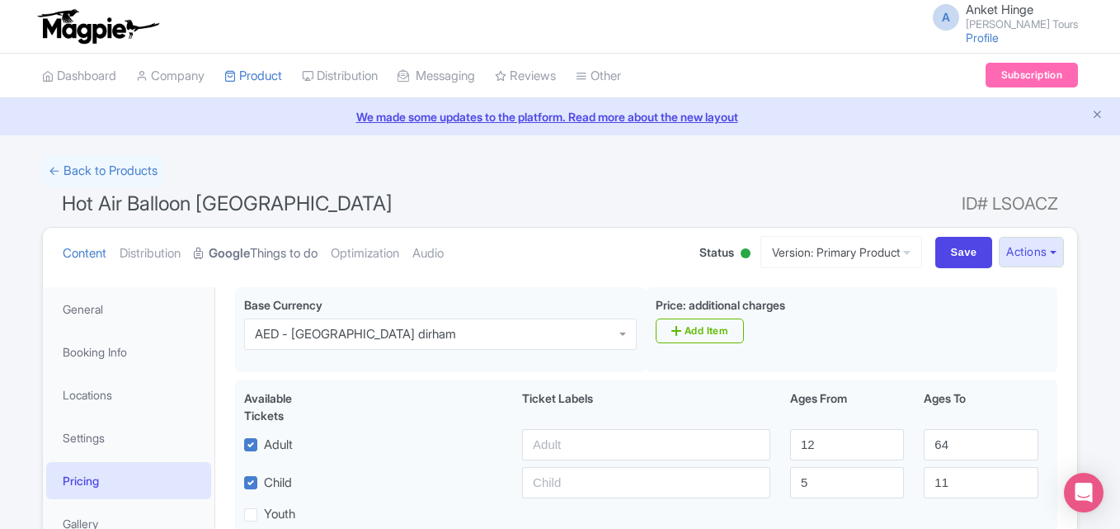
click at [250, 252] on strong "Google" at bounding box center [229, 253] width 41 height 19
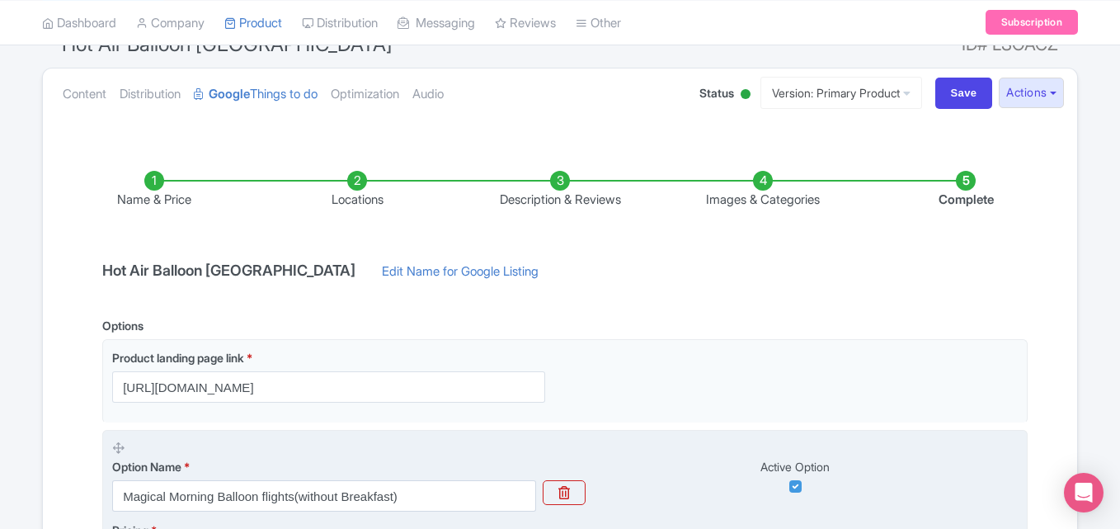
scroll to position [247, 0]
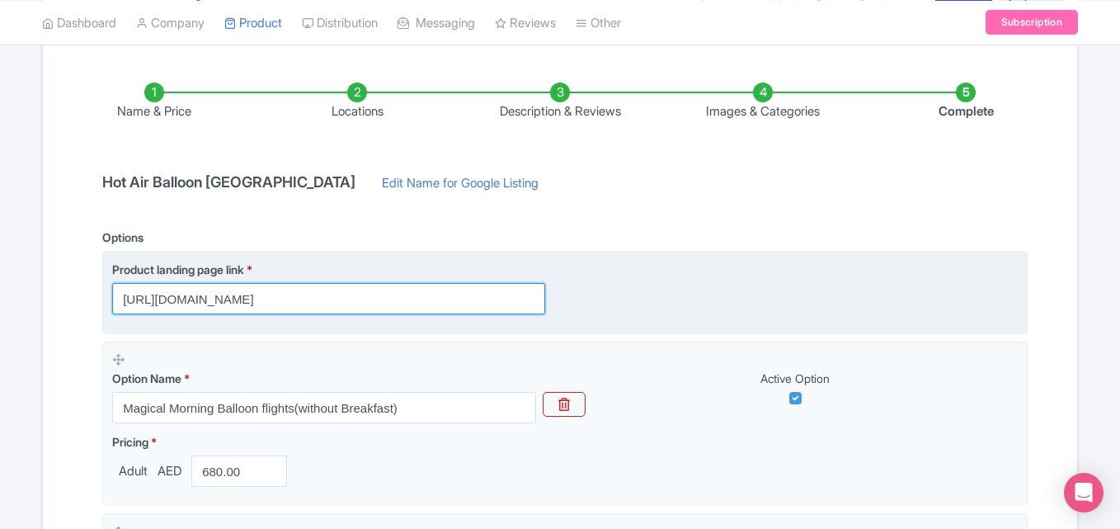
click at [341, 305] on input "[URL][DOMAIN_NAME]" at bounding box center [328, 298] width 433 height 31
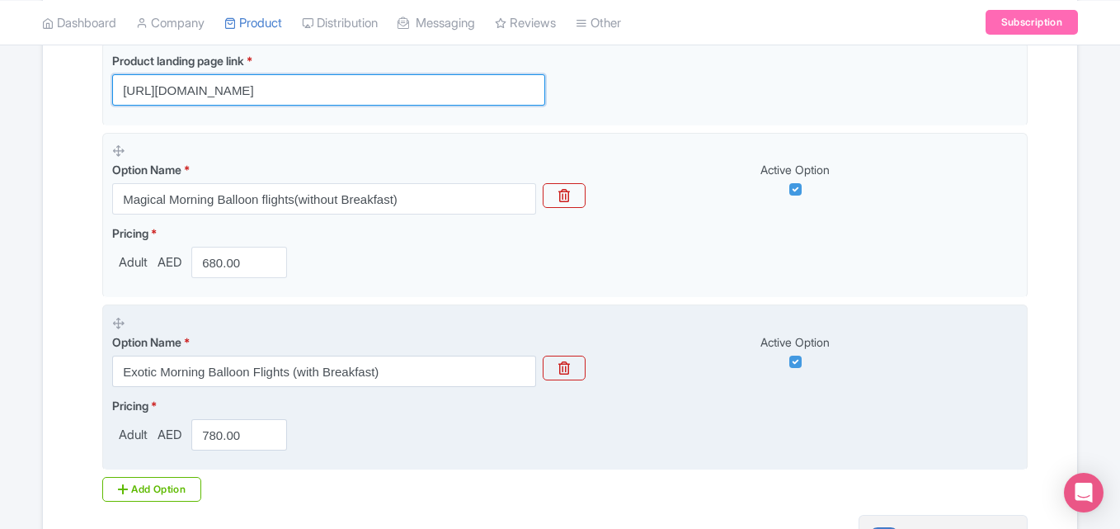
scroll to position [577, 0]
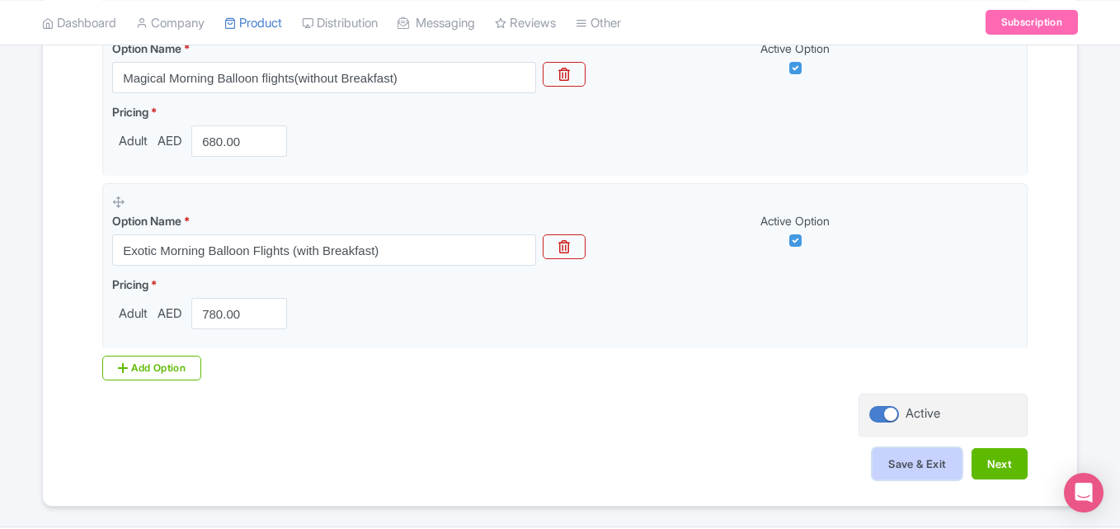
click at [938, 466] on button "Save & Exit" at bounding box center [916, 463] width 89 height 31
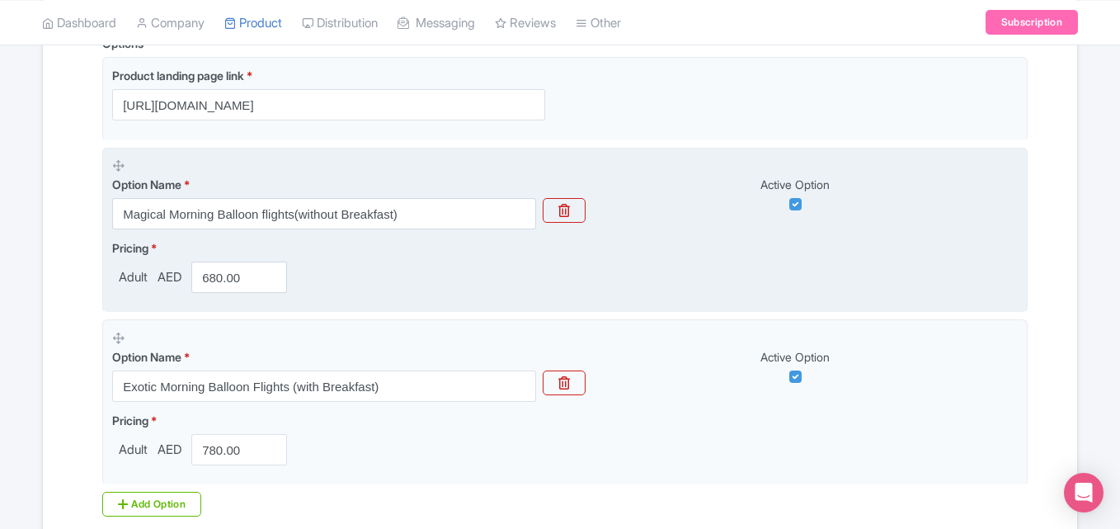
scroll to position [247, 0]
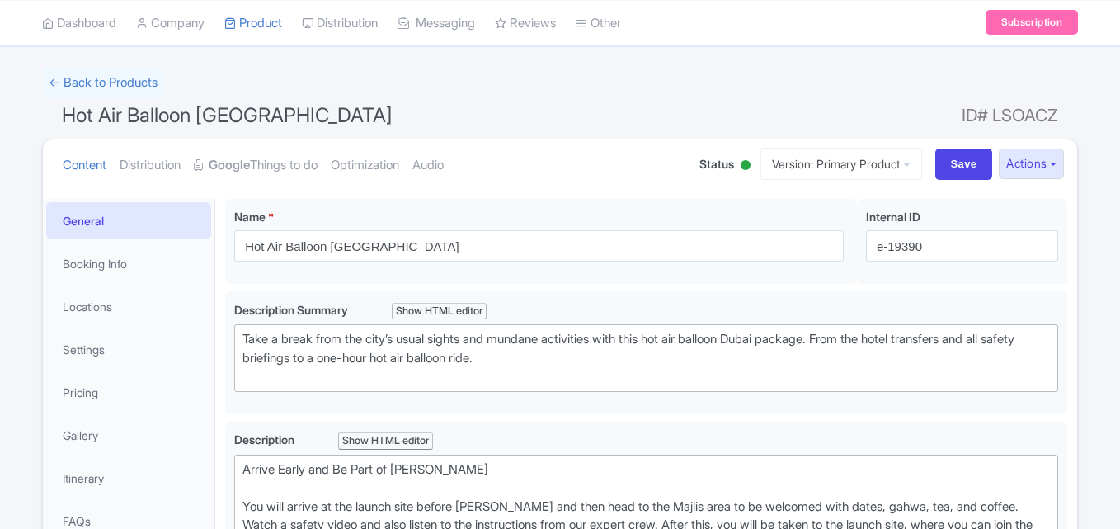
scroll to position [247, 0]
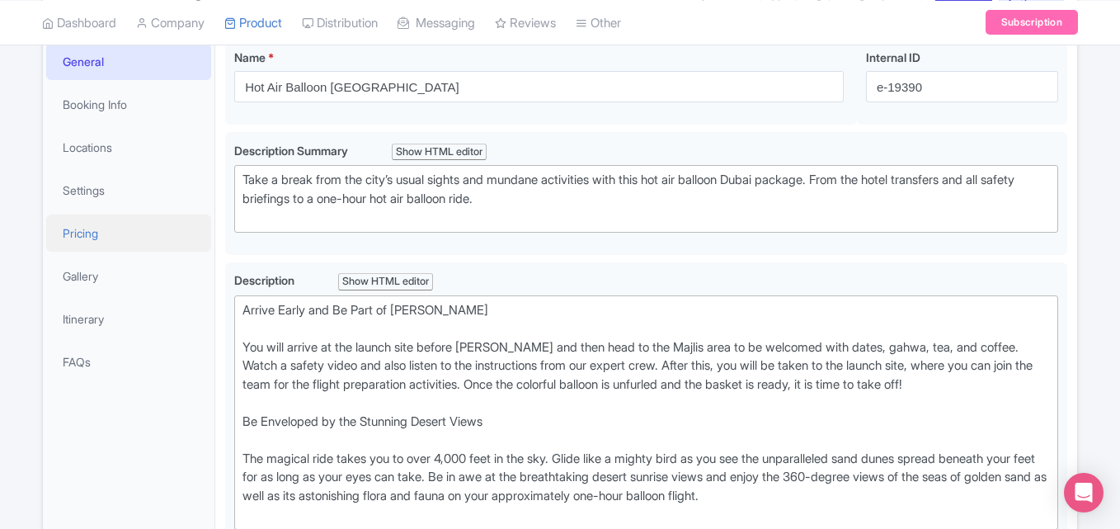
click at [110, 242] on link "Pricing" at bounding box center [128, 232] width 165 height 37
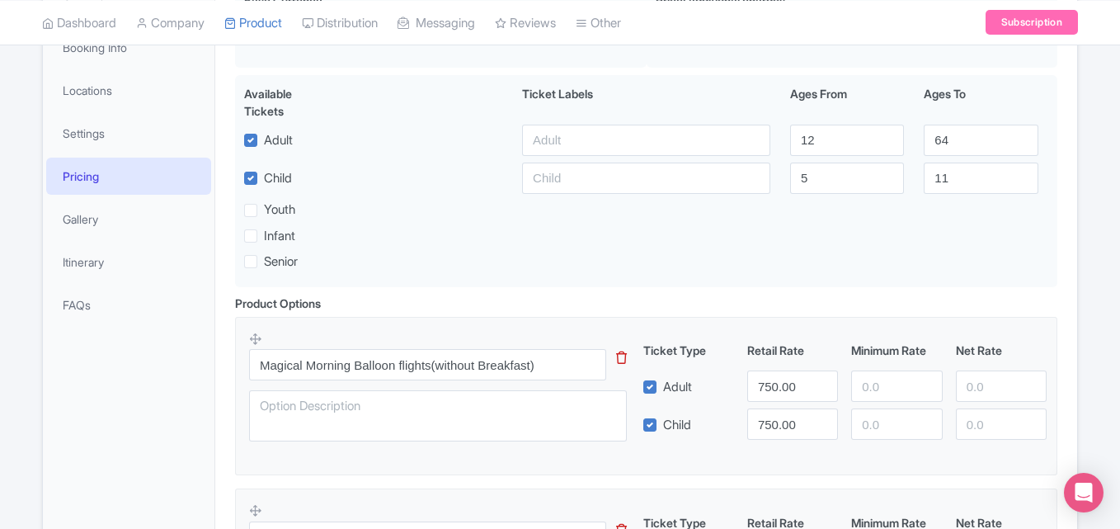
scroll to position [412, 0]
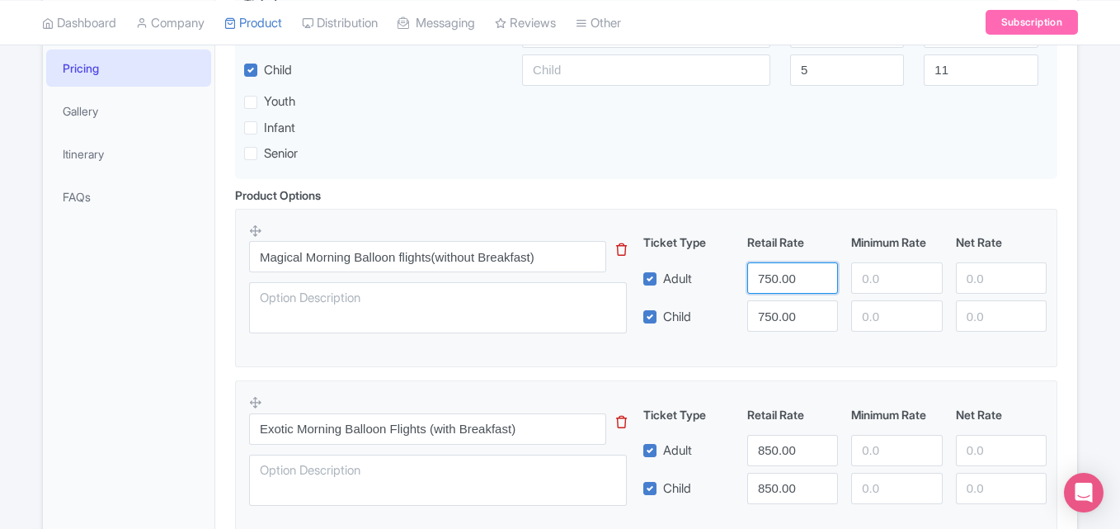
click at [770, 278] on input "750.00" at bounding box center [792, 277] width 91 height 31
type input "680"
click at [775, 322] on input "750.00" at bounding box center [792, 315] width 91 height 31
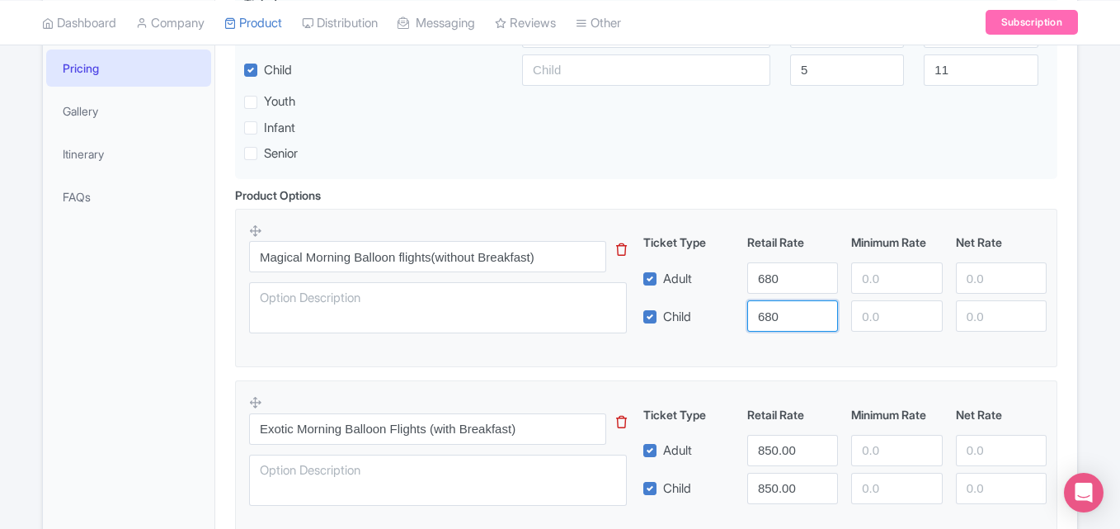
type input "680"
click at [775, 443] on input "850.00" at bounding box center [792, 450] width 91 height 31
type input "780"
click at [768, 480] on input "850.00" at bounding box center [792, 487] width 91 height 31
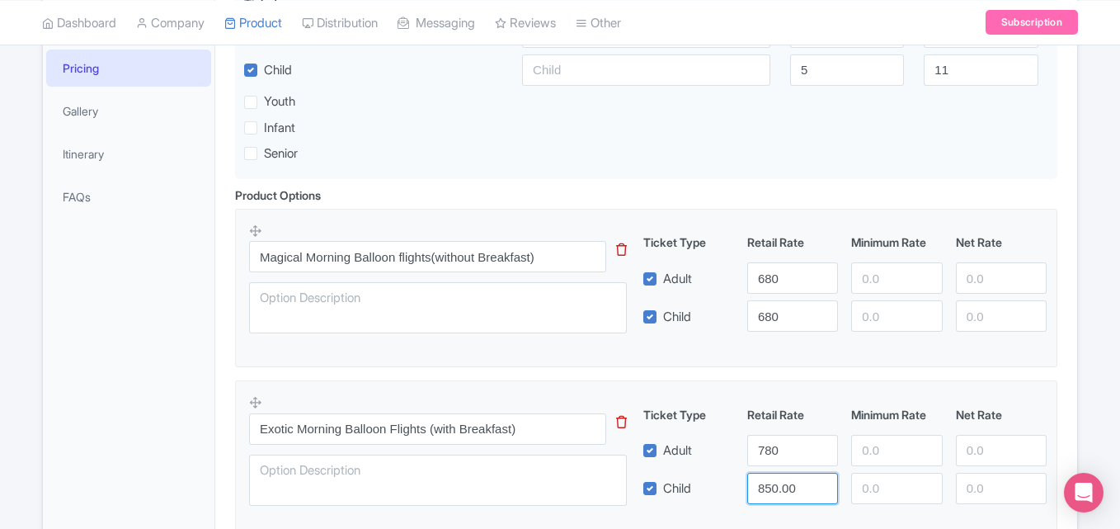
click at [768, 480] on input "850.00" at bounding box center [792, 487] width 91 height 31
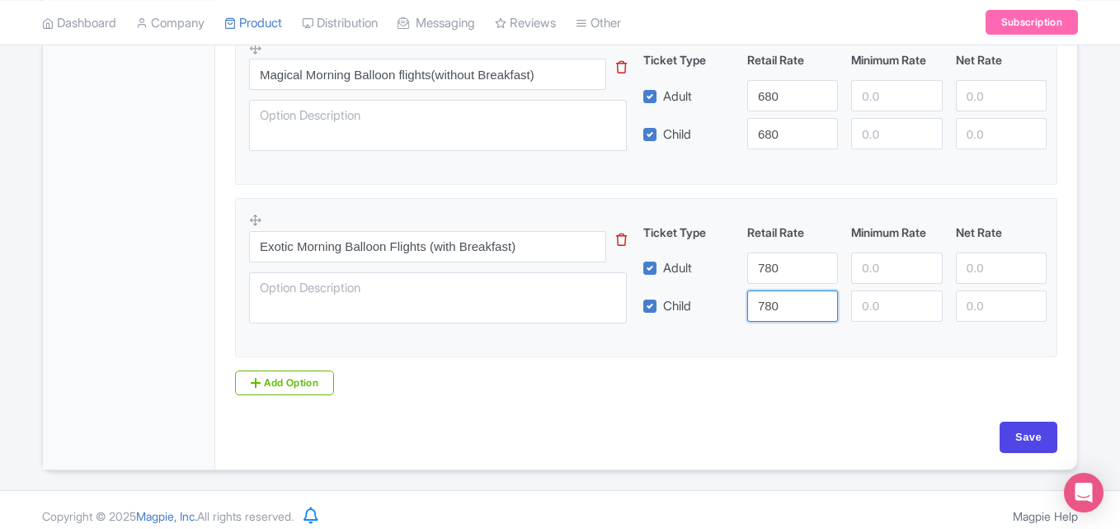
scroll to position [606, 0]
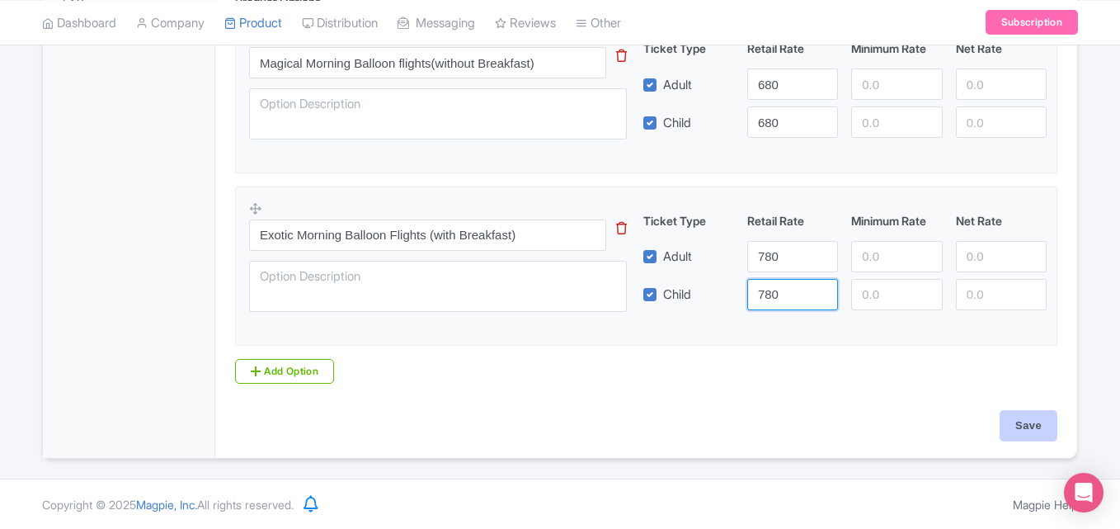
type input "780"
click at [1034, 419] on input "Save" at bounding box center [1028, 425] width 58 height 31
type input "Saving..."
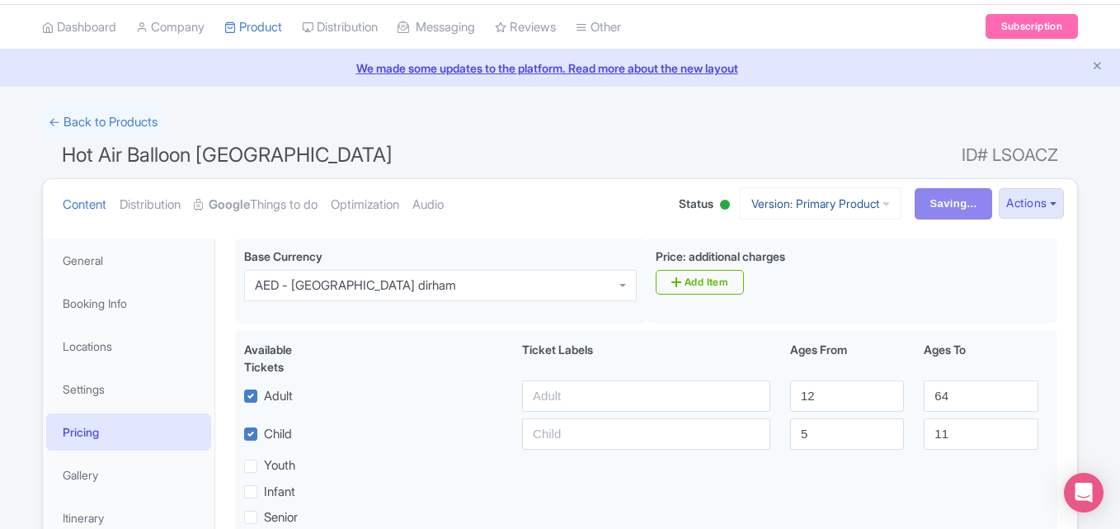
scroll to position [0, 0]
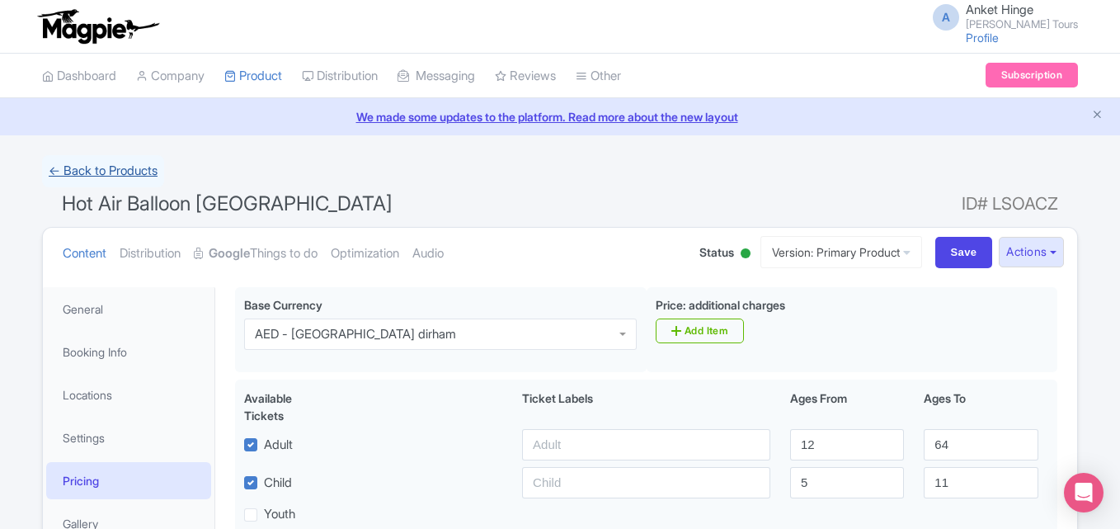
click at [138, 174] on link "← Back to Products" at bounding box center [103, 171] width 122 height 32
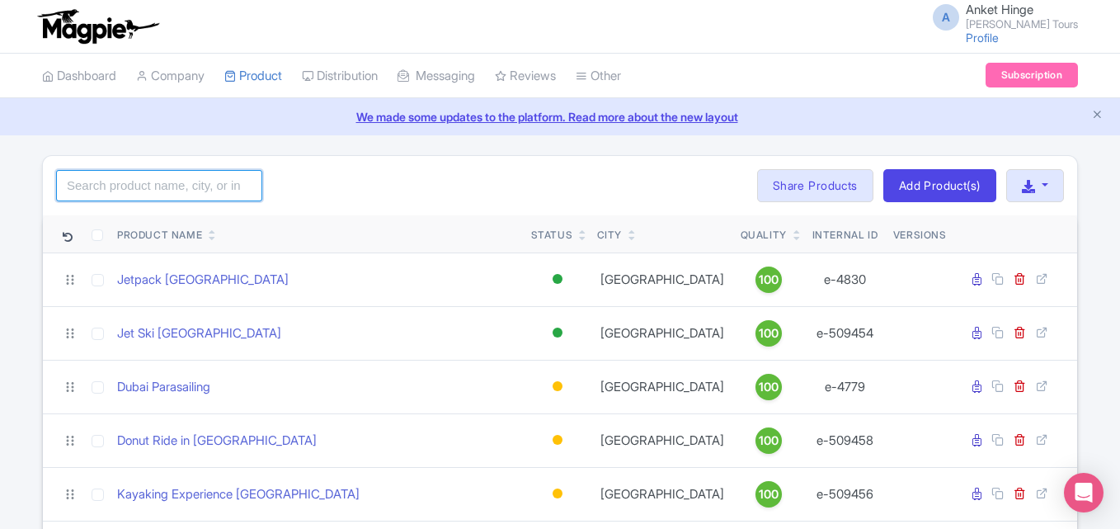
click at [192, 184] on input "search" at bounding box center [159, 185] width 206 height 31
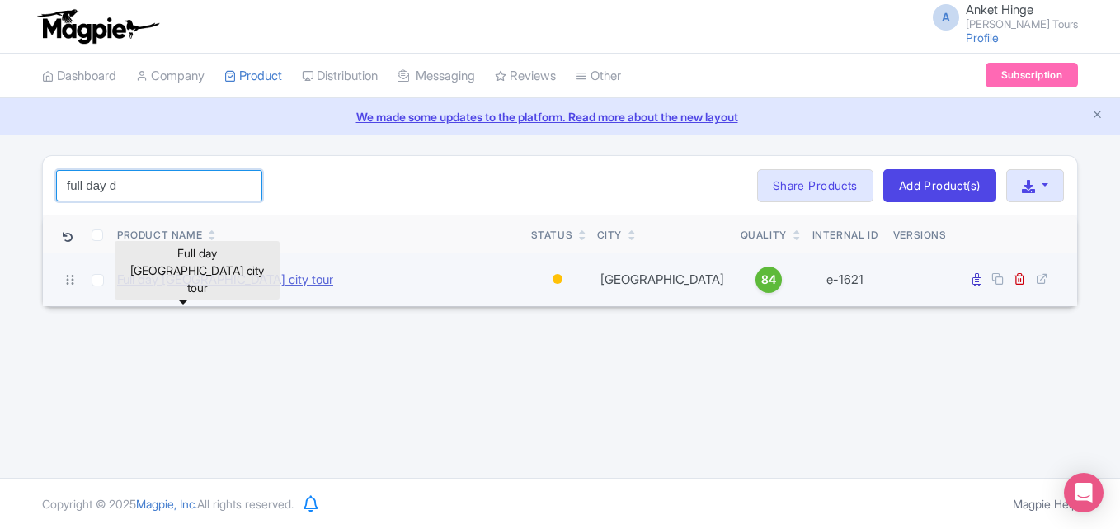
type input "full day d"
click at [195, 280] on link "Full day [GEOGRAPHIC_DATA] city tour" at bounding box center [225, 279] width 216 height 19
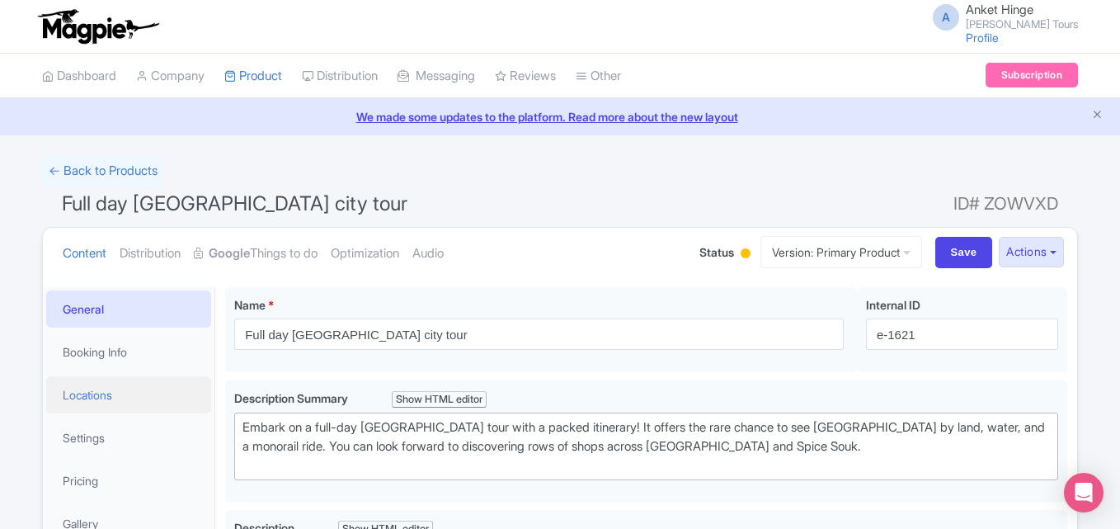
click at [110, 389] on link "Locations" at bounding box center [128, 394] width 165 height 37
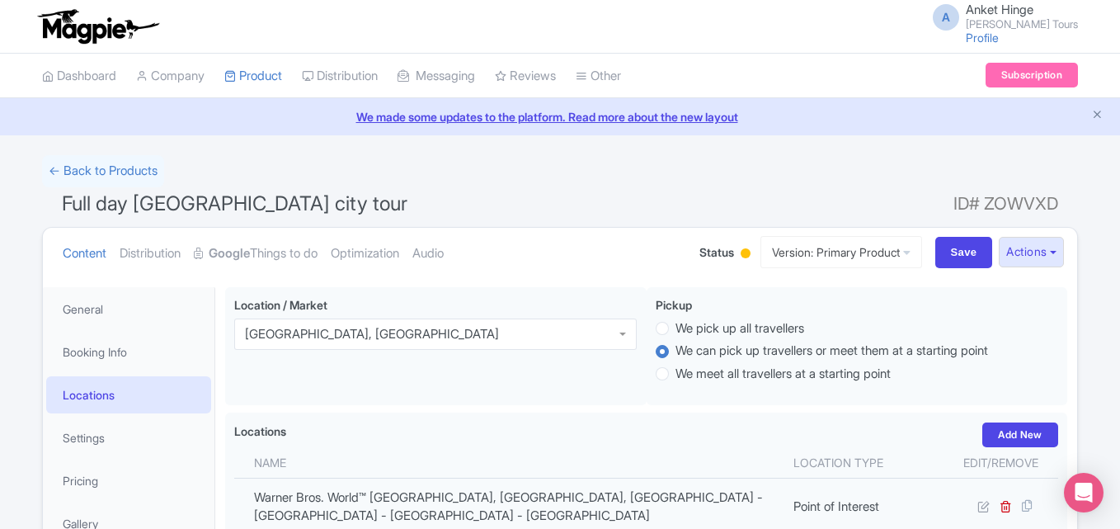
click at [740, 252] on div at bounding box center [745, 253] width 10 height 10
click at [683, 281] on div "Active" at bounding box center [704, 283] width 97 height 32
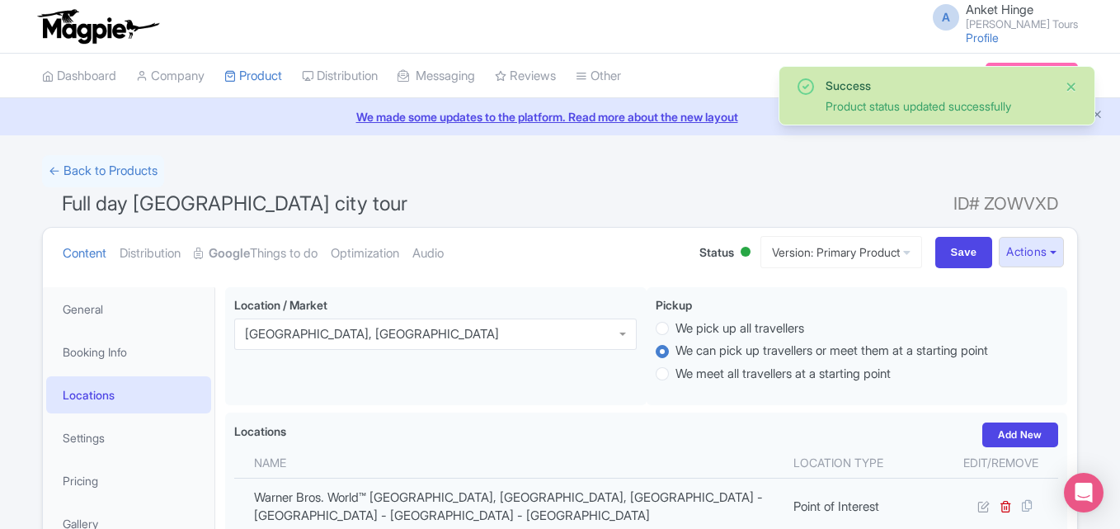
click at [1071, 82] on button "Close" at bounding box center [1070, 87] width 13 height 20
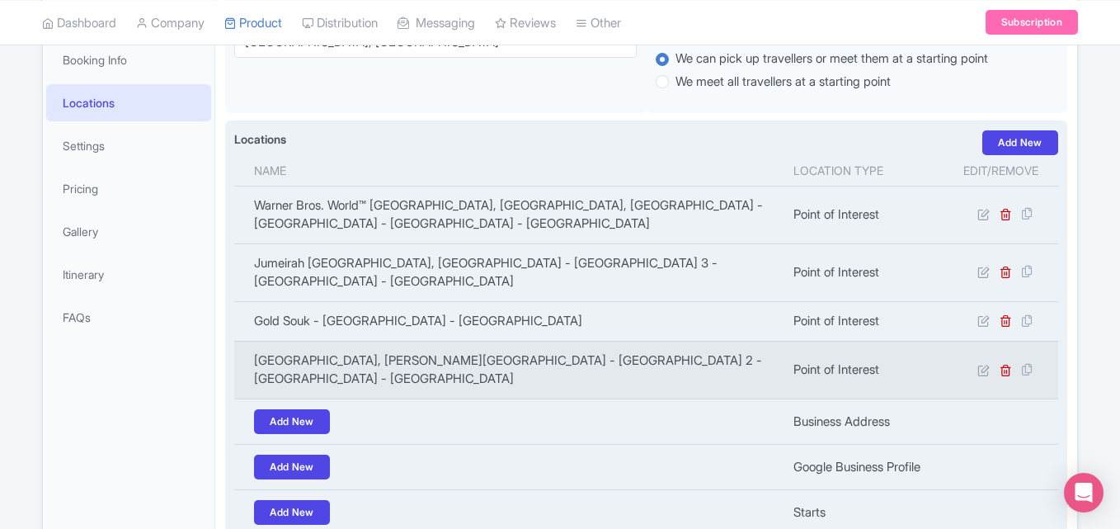
scroll to position [330, 0]
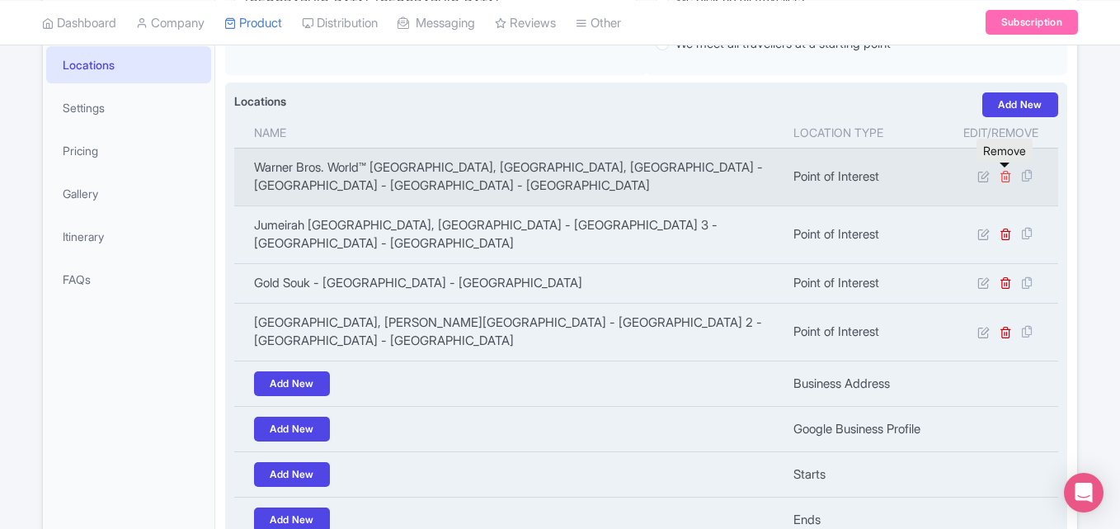
click at [1006, 174] on icon at bounding box center [1005, 176] width 12 height 12
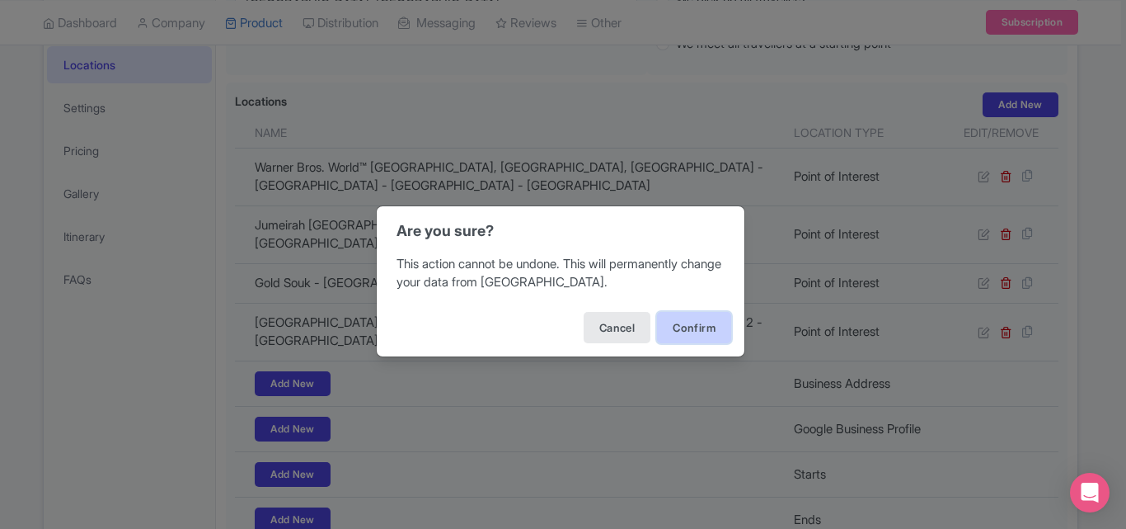
click at [689, 329] on button "Confirm" at bounding box center [694, 327] width 74 height 31
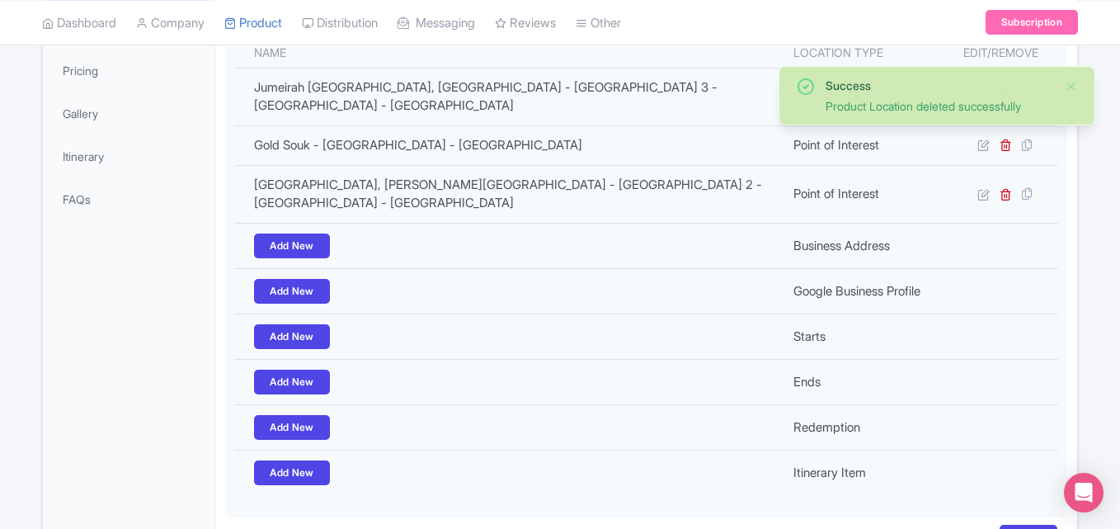
scroll to position [507, 0]
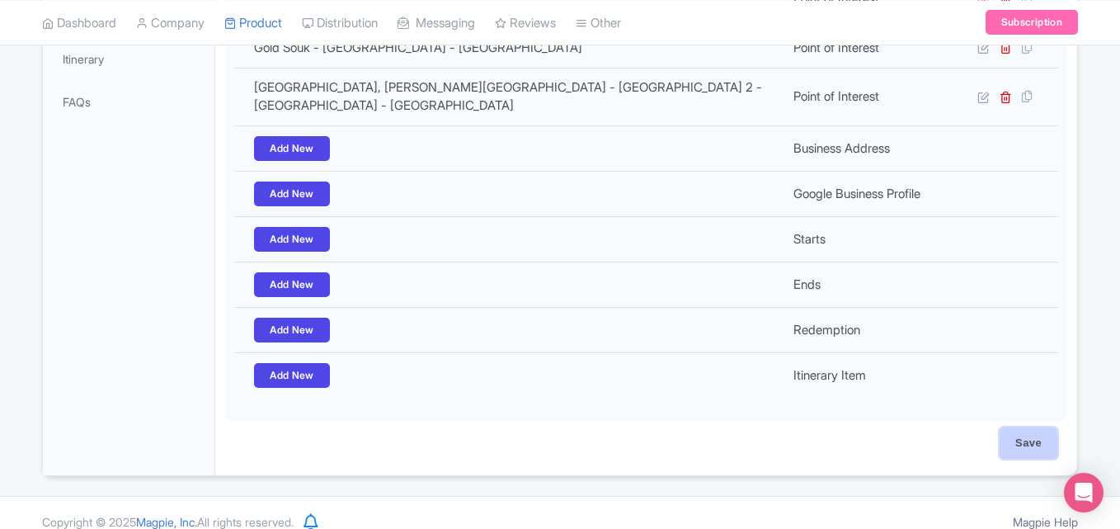
click at [1032, 427] on input "Save" at bounding box center [1028, 442] width 58 height 31
type input "Saving..."
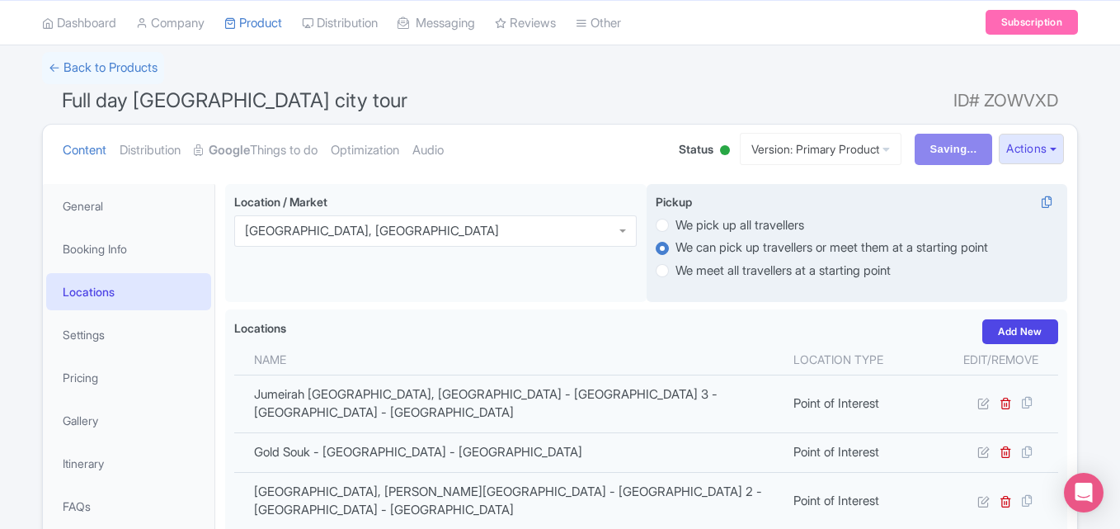
scroll to position [0, 0]
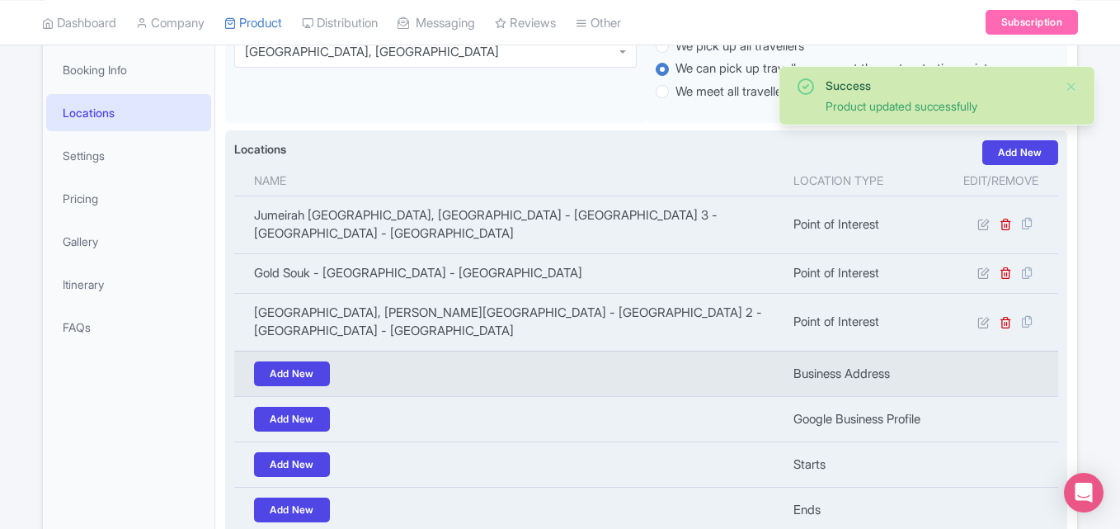
scroll to position [82, 0]
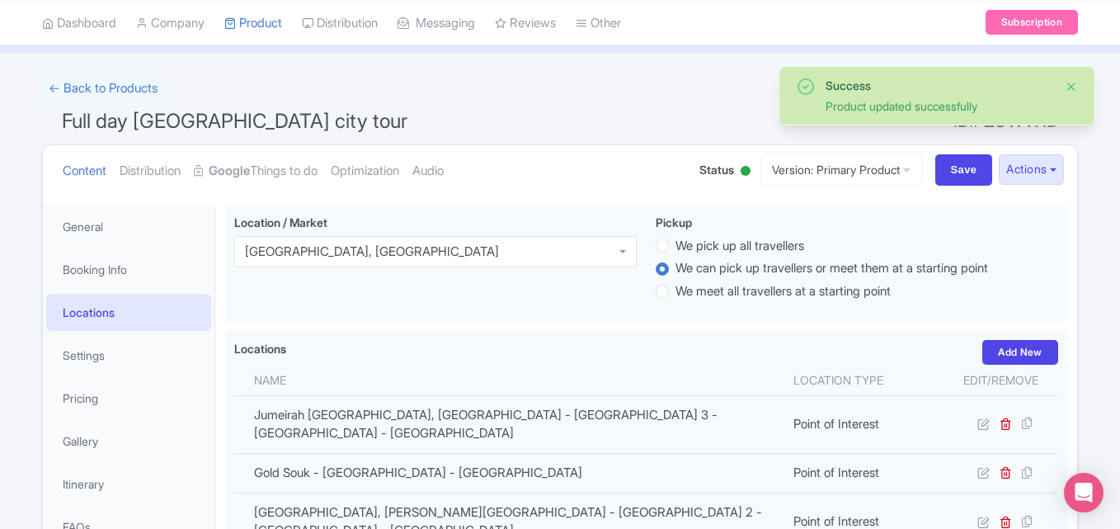
click at [1074, 85] on button "Close" at bounding box center [1070, 87] width 13 height 20
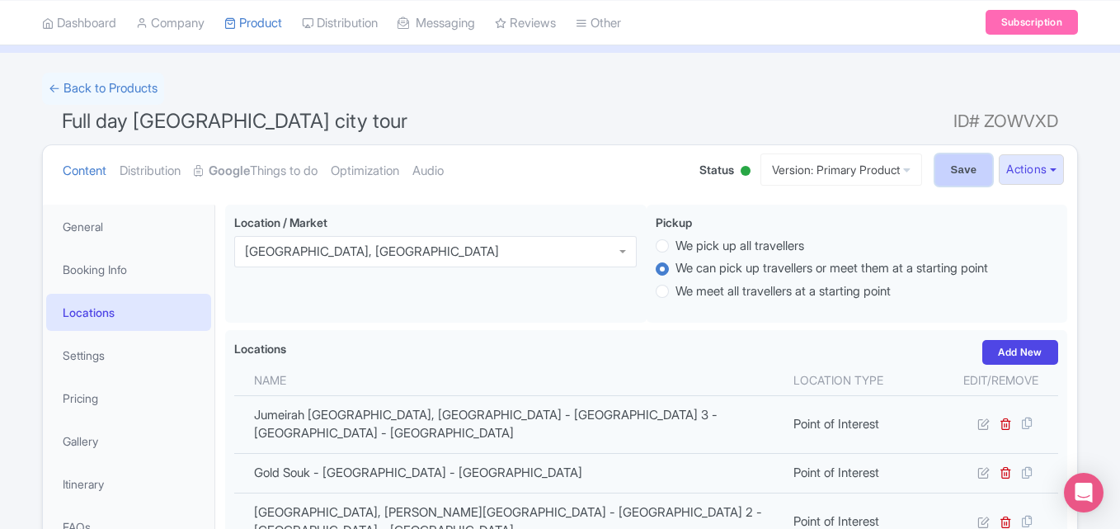
click at [957, 164] on input "Save" at bounding box center [964, 169] width 58 height 31
type input "Saving..."
